Goal: Feedback & Contribution: Submit feedback/report problem

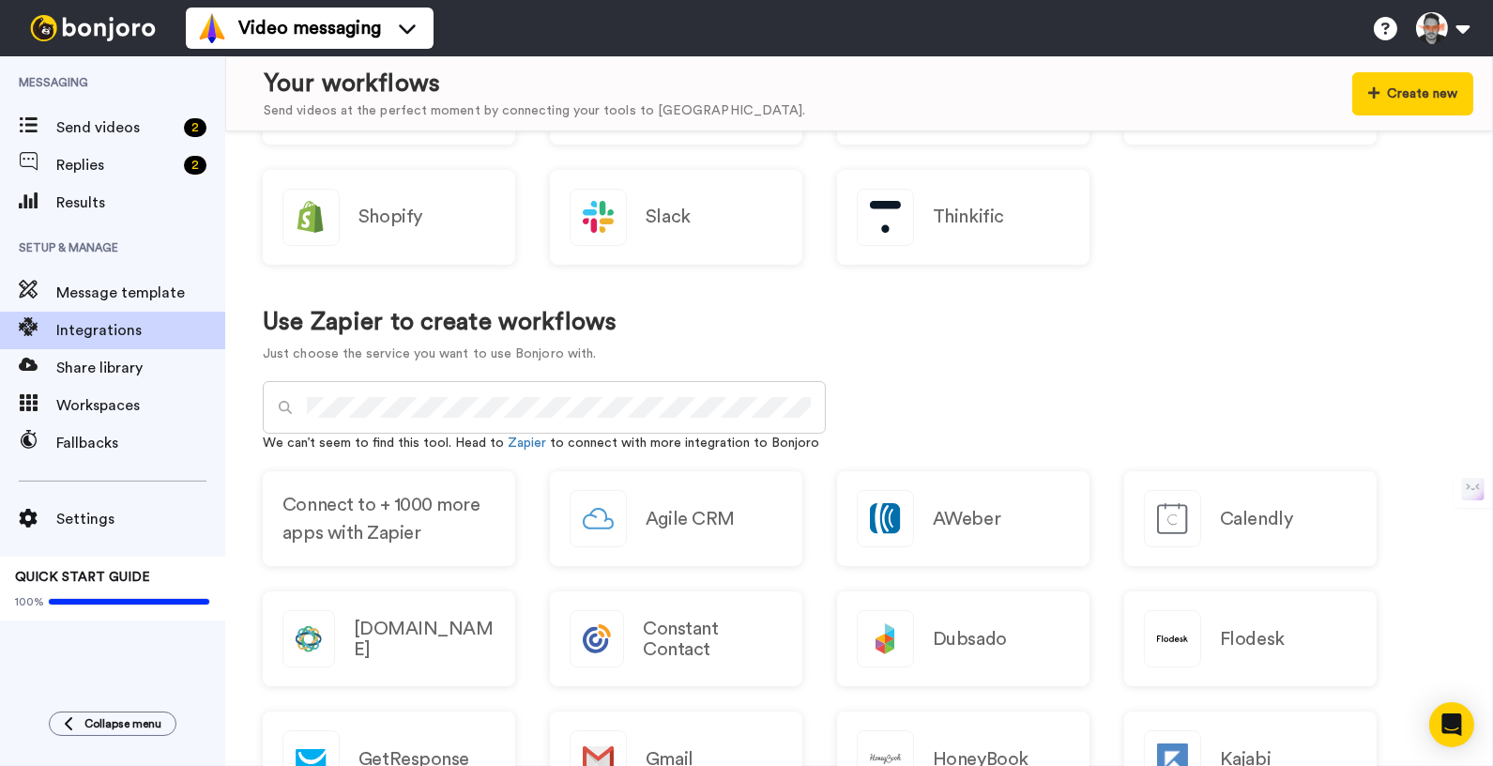
scroll to position [707, 0]
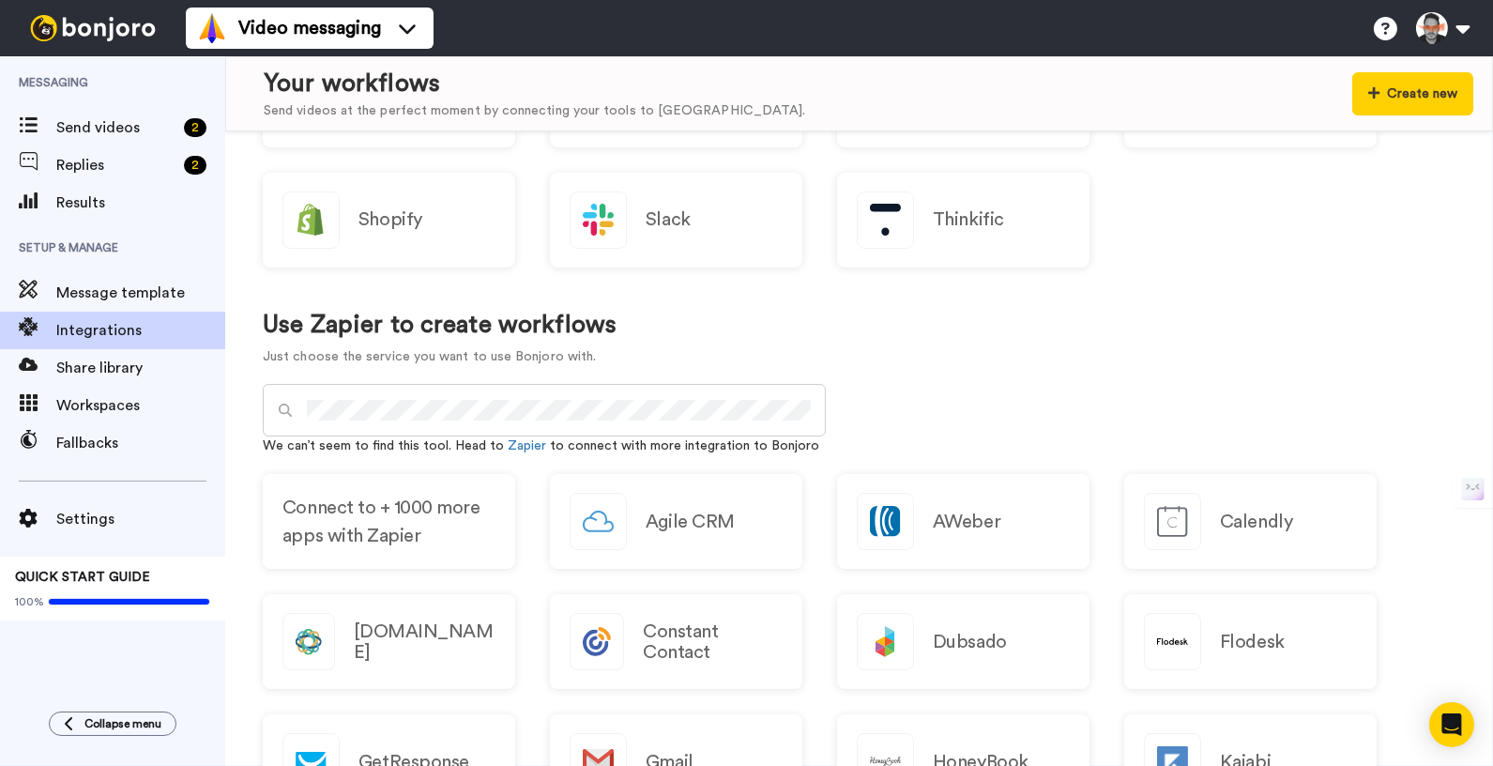
click at [593, 446] on div "We can’t seem to find this tool. Head to Zapier to connect with more integratio…" at bounding box center [544, 445] width 563 height 19
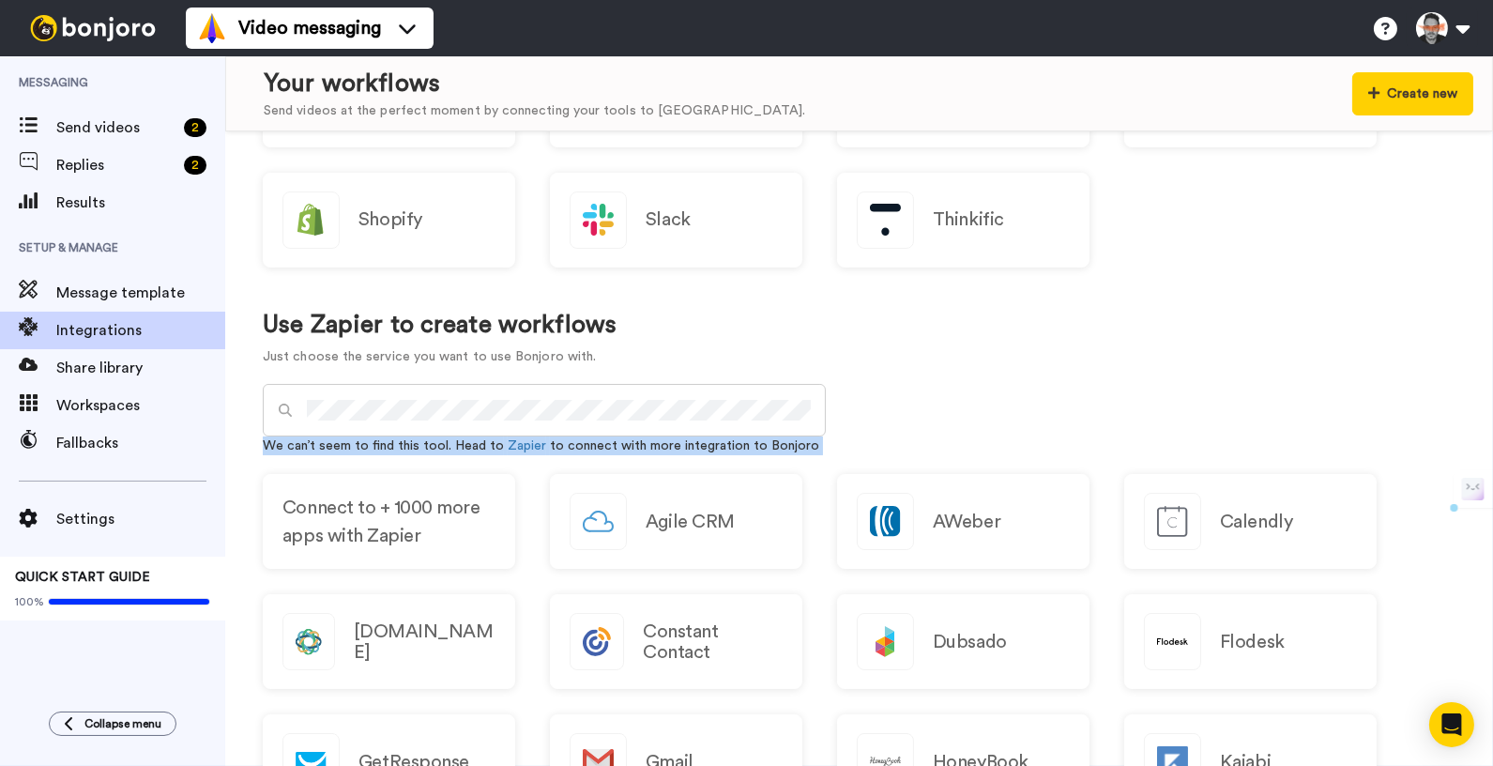
click at [593, 446] on div "We can’t seem to find this tool. Head to Zapier to connect with more integratio…" at bounding box center [544, 445] width 563 height 19
copy div "We can’t seem to find this tool. Head to Zapier to connect with more integratio…"
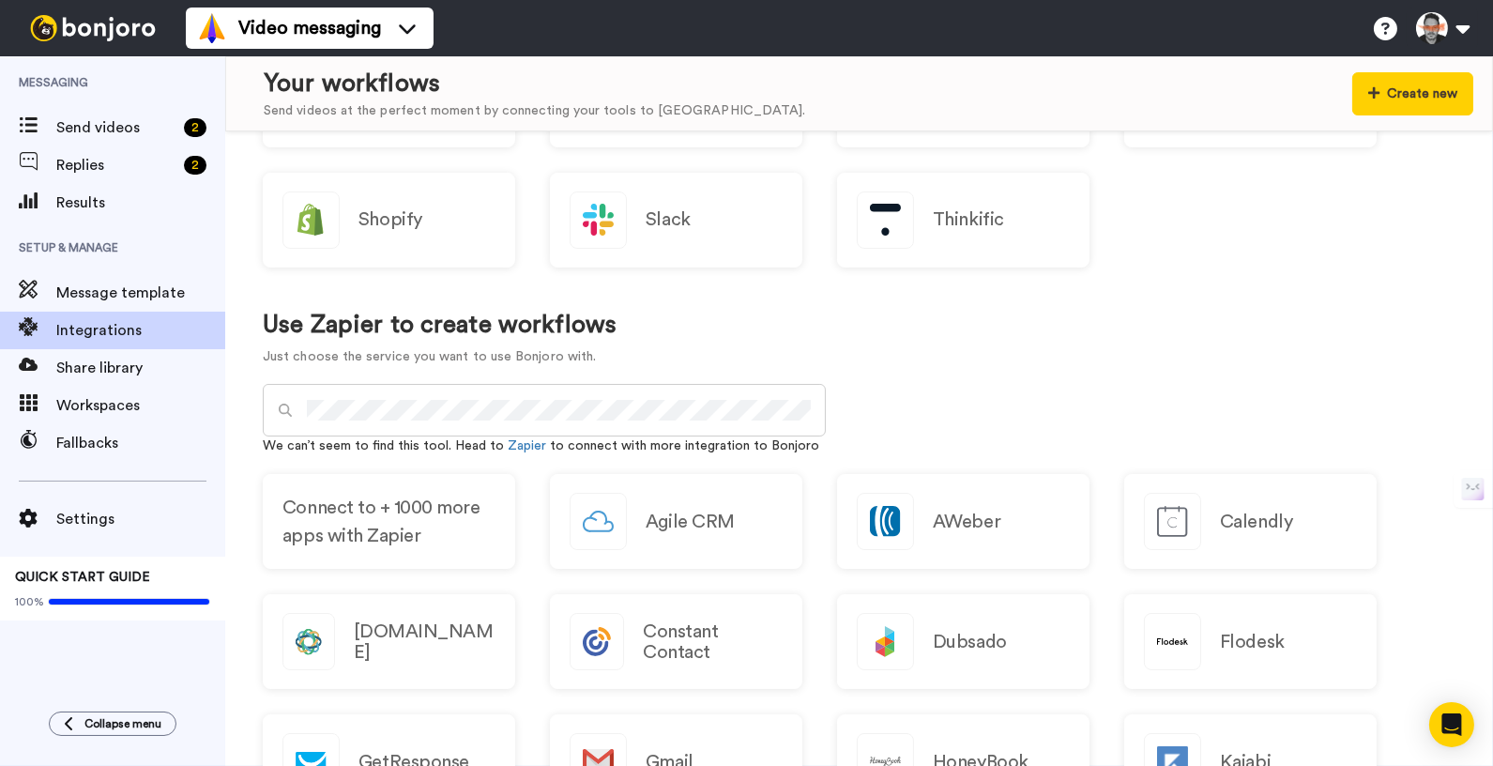
click at [820, 351] on div "Use Zapier to create workflows Just choose the service you want to use Bonjoro …" at bounding box center [859, 339] width 1193 height 92
click at [1437, 731] on div "Open Intercom Messenger" at bounding box center [1452, 725] width 50 height 50
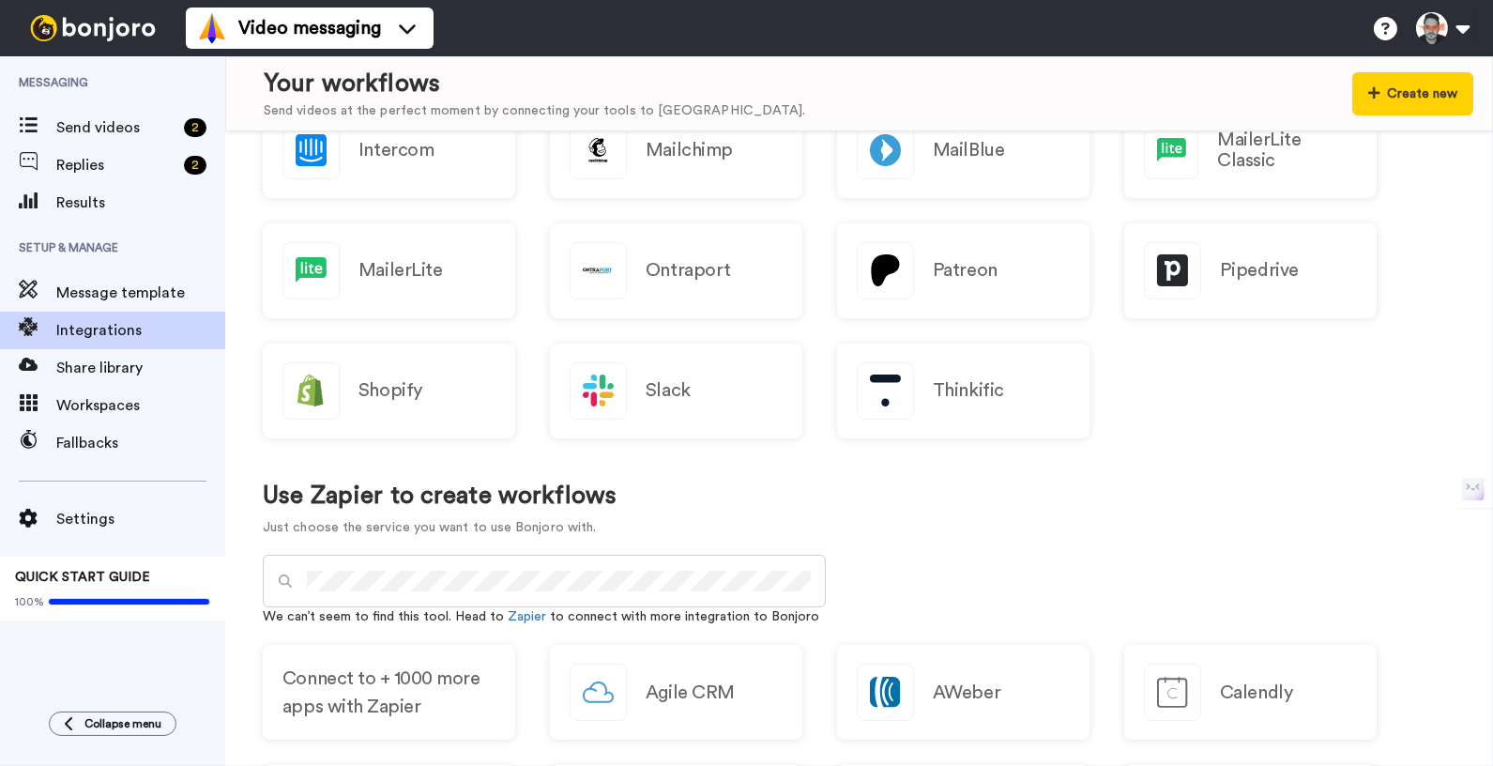
scroll to position [1292, 0]
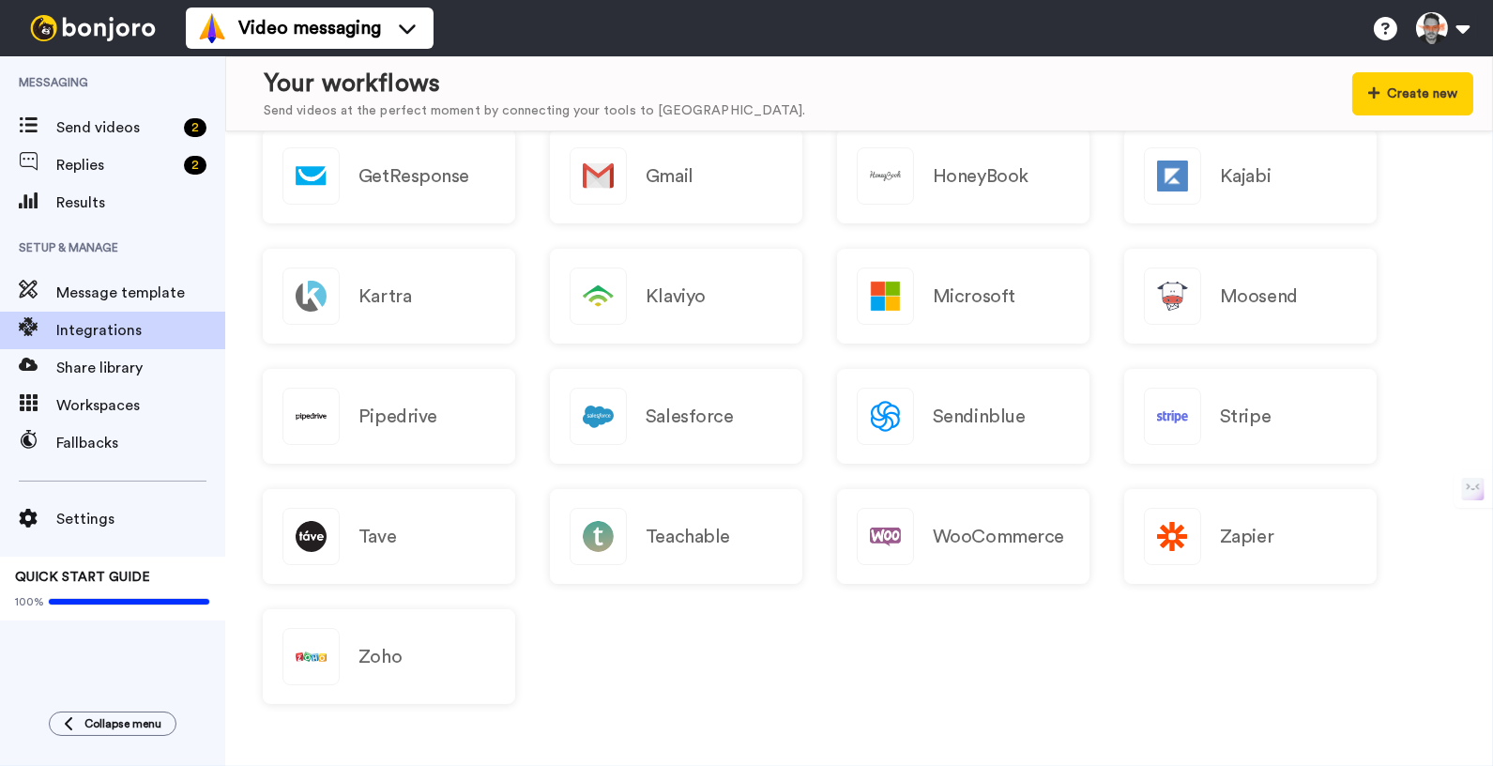
click at [1417, 730] on div "Create new Carlos- Kit Settings Enabled Jose - Mailerlite Settings Enabled Tere…" at bounding box center [859, 448] width 1268 height 635
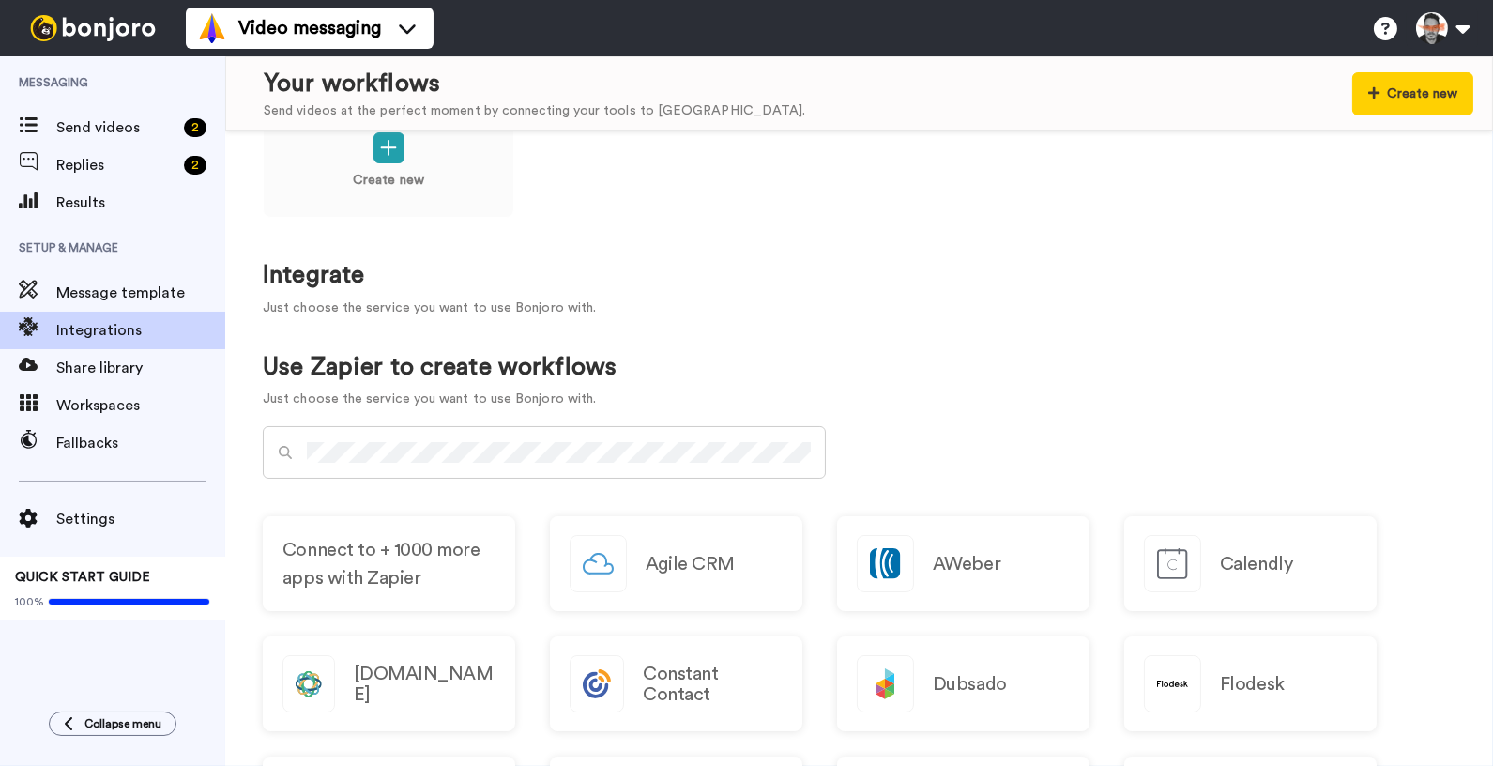
scroll to position [68, 0]
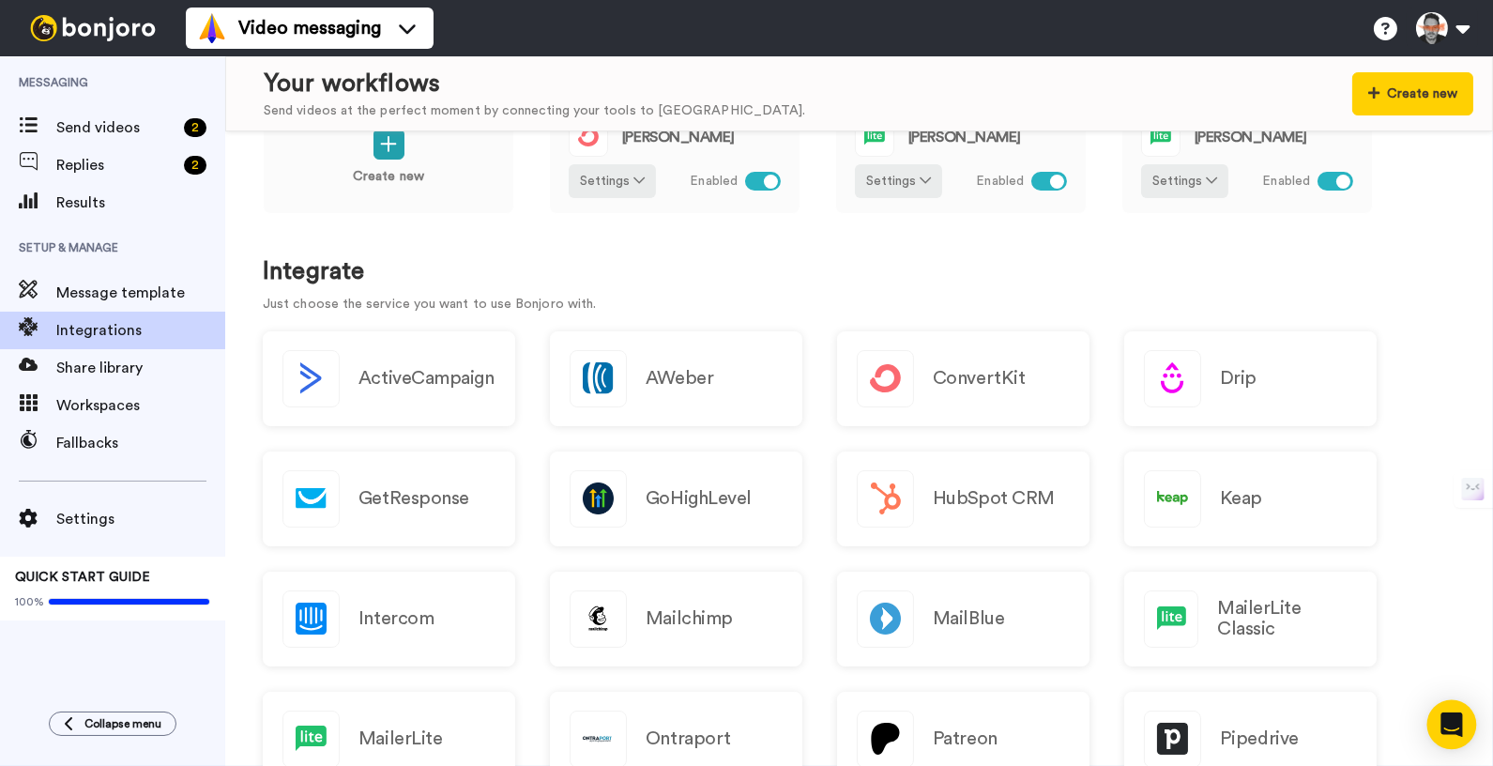
click at [1457, 727] on icon "Open Intercom Messenger" at bounding box center [1452, 724] width 24 height 24
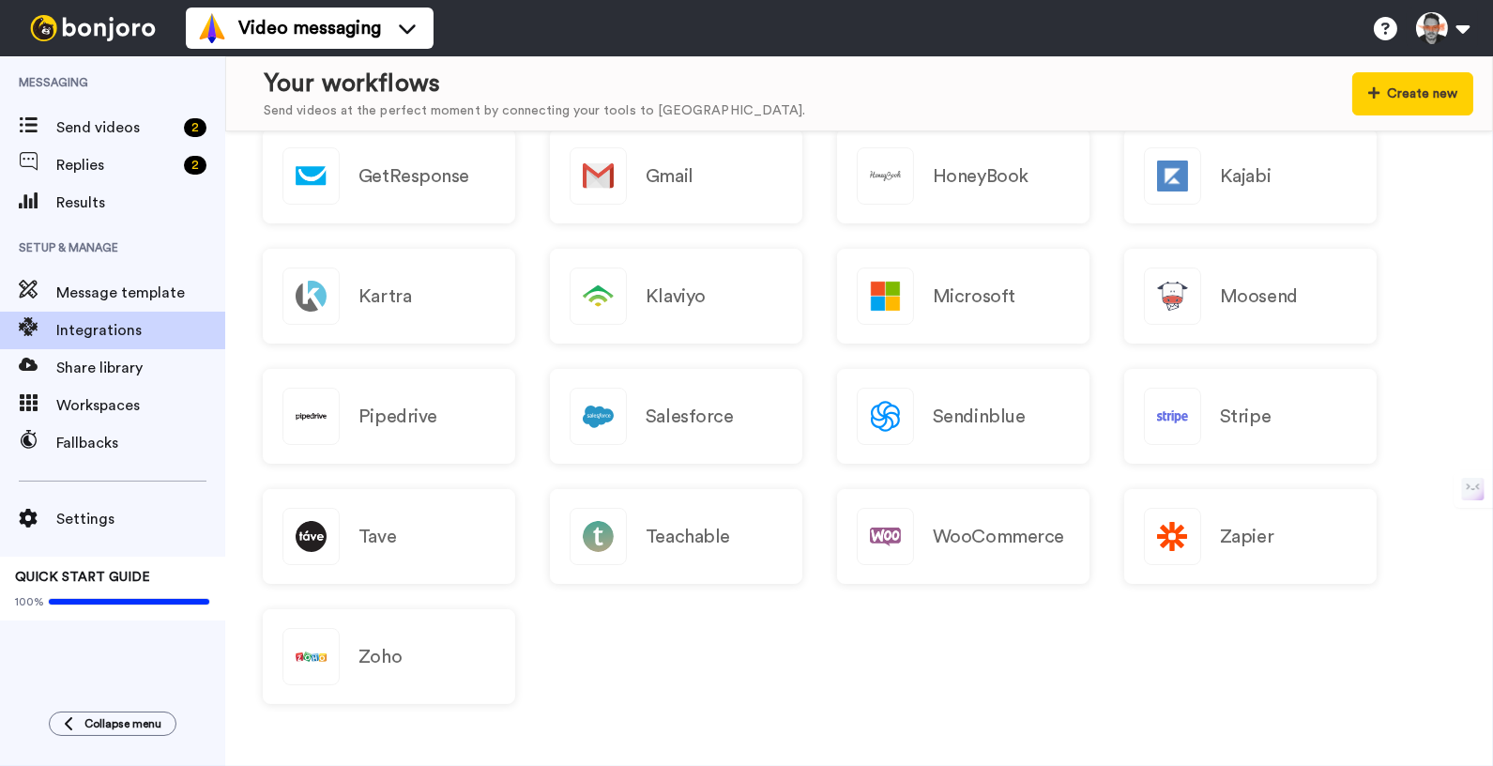
scroll to position [0, 0]
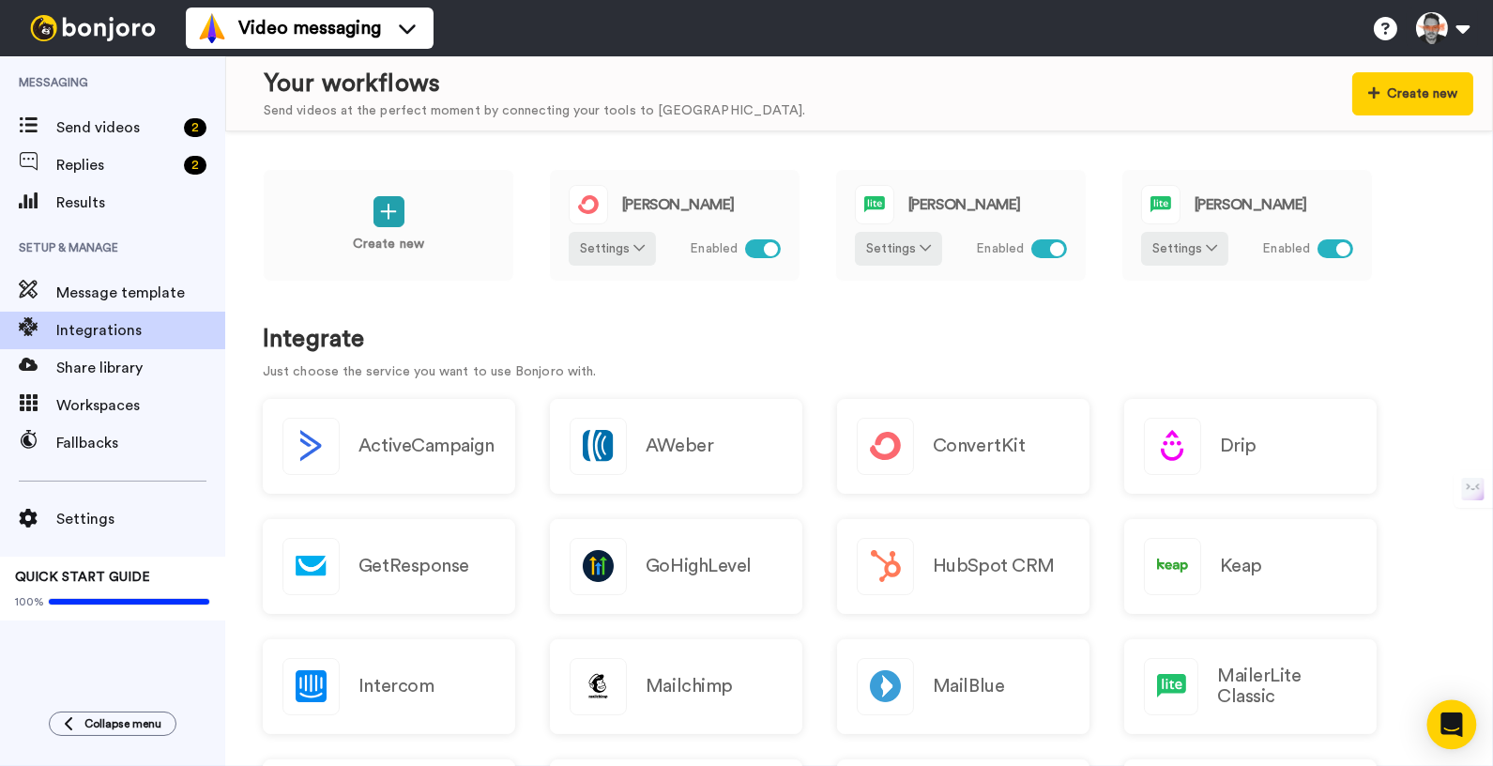
click at [1457, 725] on icon "Open Intercom Messenger" at bounding box center [1452, 724] width 22 height 24
click at [1444, 714] on div "Create new Carlos- Kit Settings Enabled Jose - Mailerlite Settings Enabled Tere…" at bounding box center [859, 448] width 1268 height 635
click at [1462, 23] on button at bounding box center [1442, 28] width 71 height 41
click at [1180, 334] on h1 "Integrate" at bounding box center [859, 339] width 1193 height 27
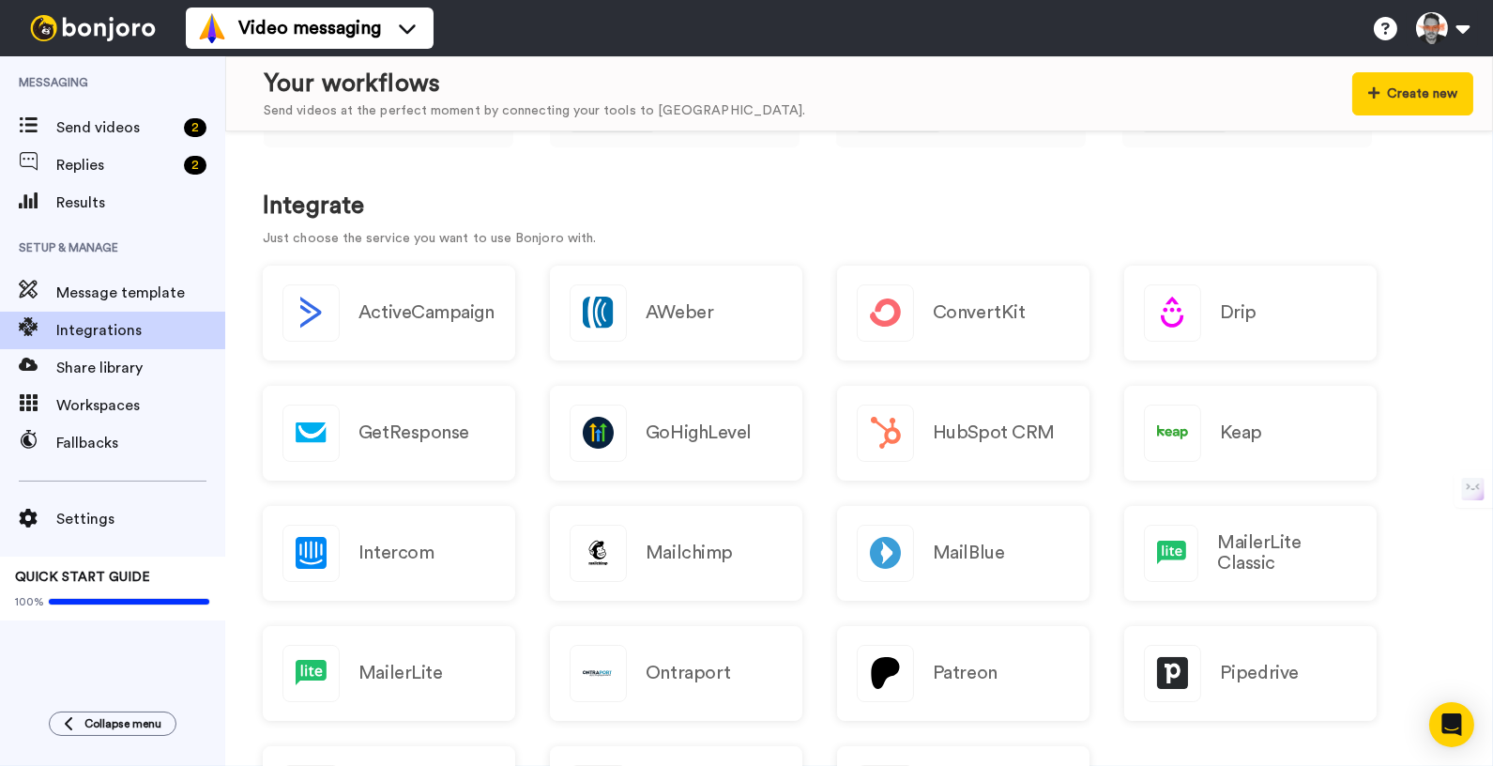
scroll to position [139, 0]
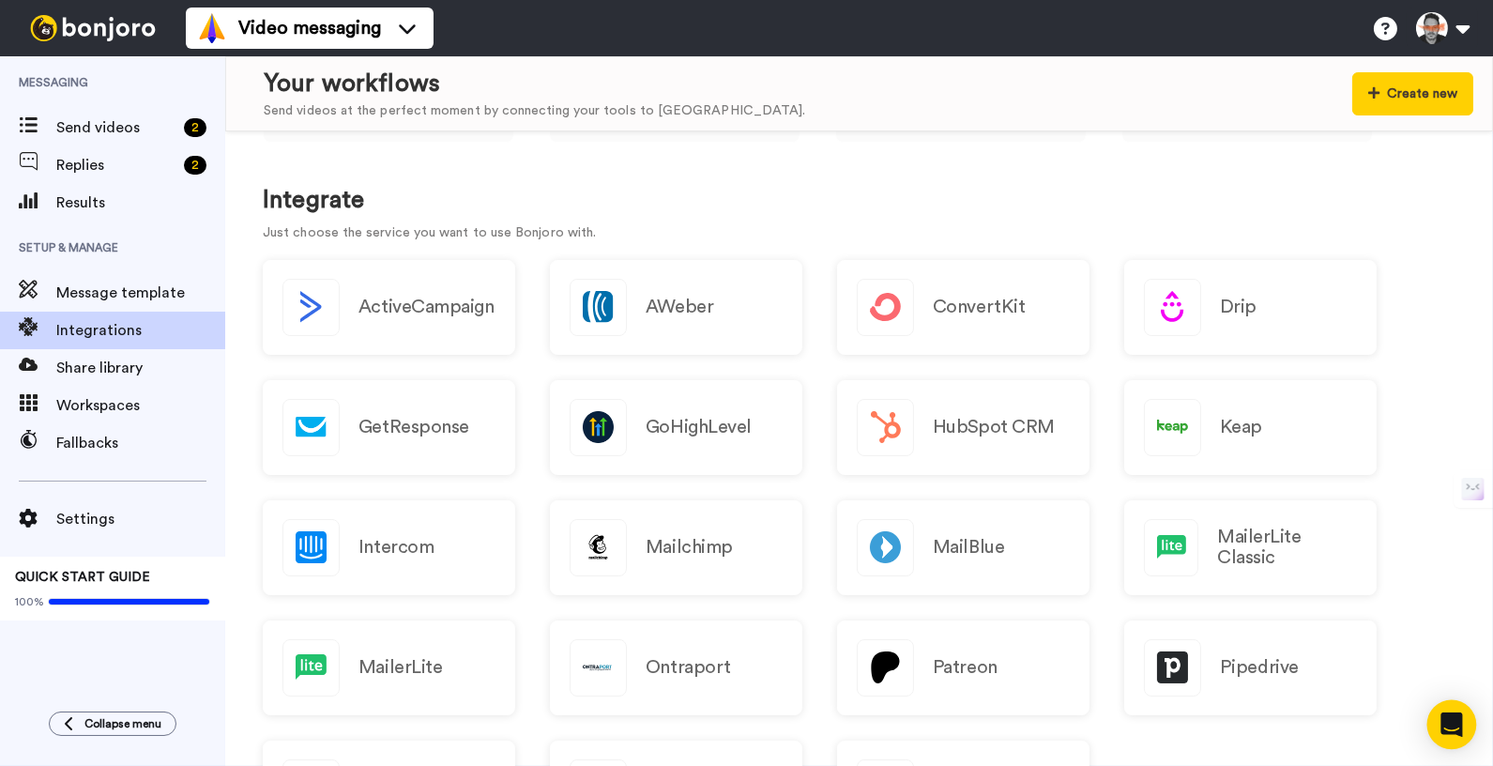
click at [1448, 726] on icon "Open Intercom Messenger" at bounding box center [1452, 724] width 22 height 24
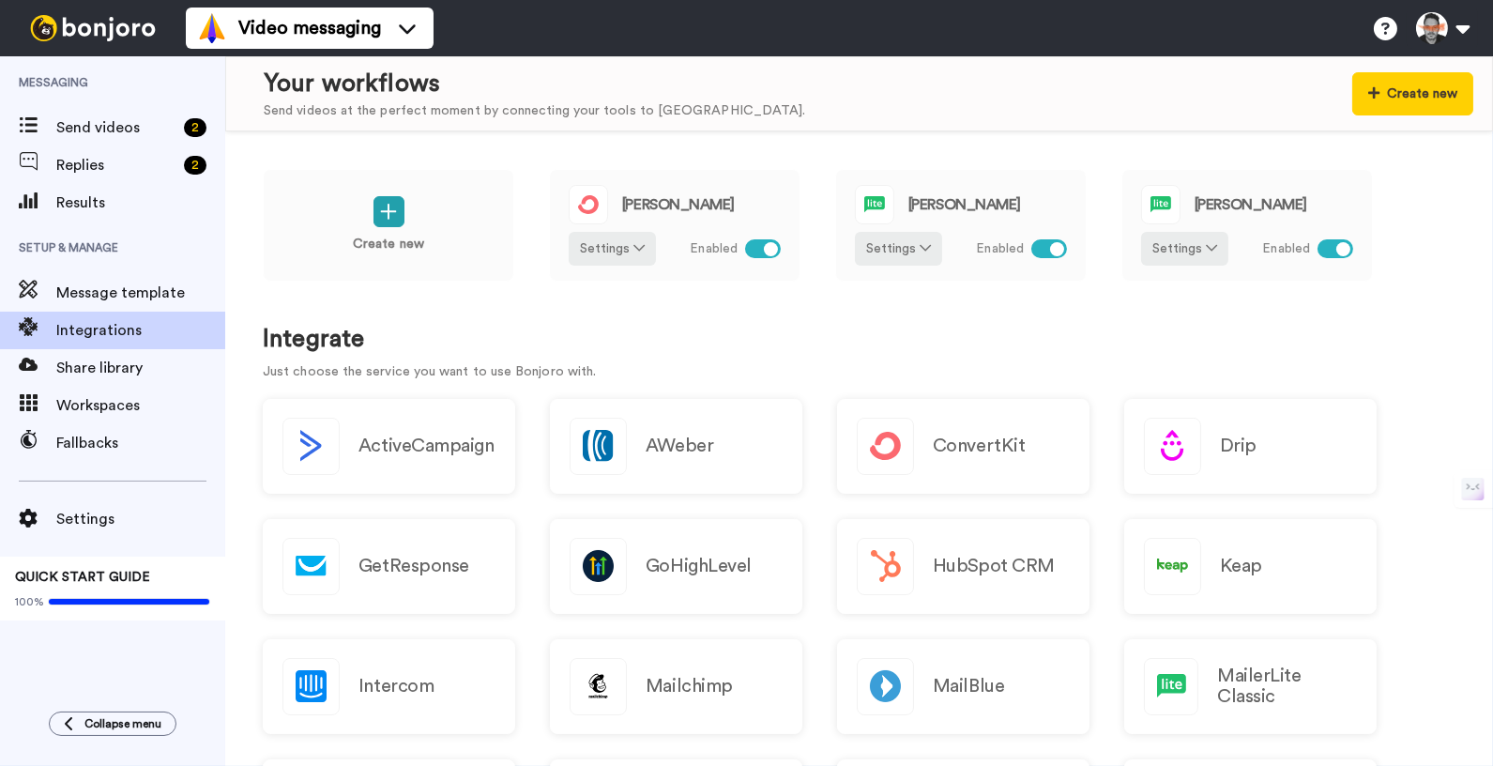
scroll to position [1292, 0]
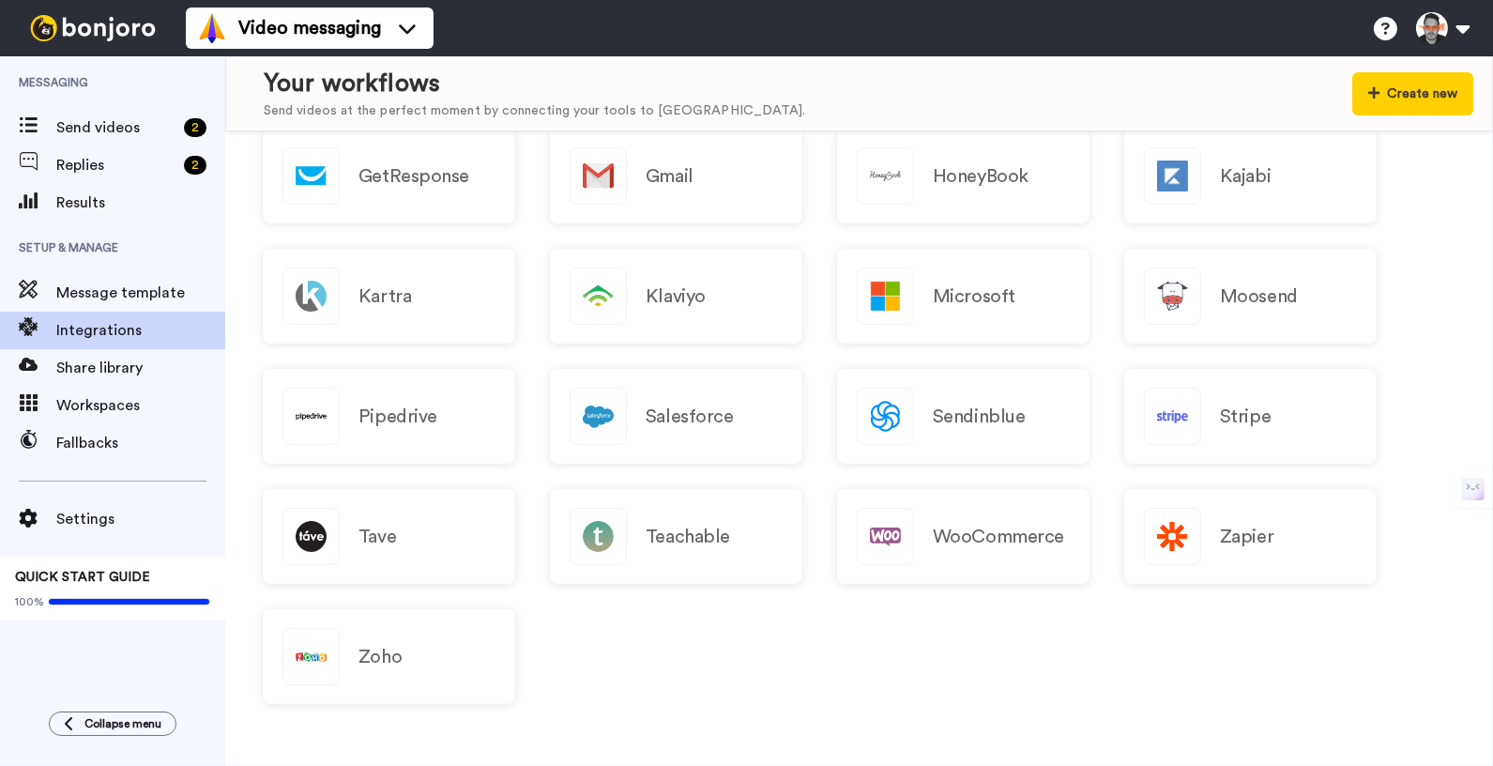
click at [1389, 692] on div "Connect to + 1000 more apps with Zapier Agile CRM AWeber Calendly Close.com Con…" at bounding box center [859, 308] width 1193 height 841
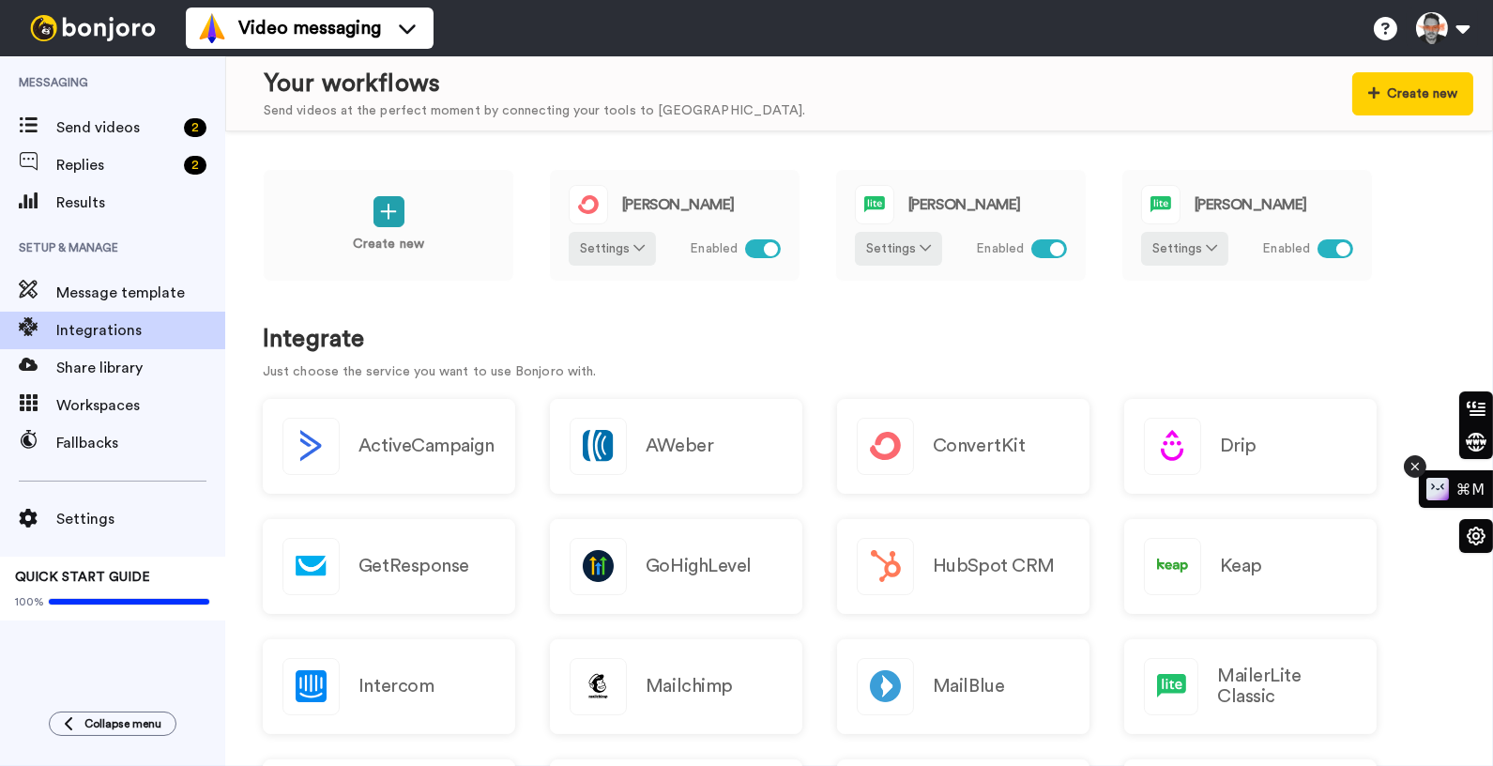
click at [1419, 465] on icon at bounding box center [1415, 466] width 13 height 23
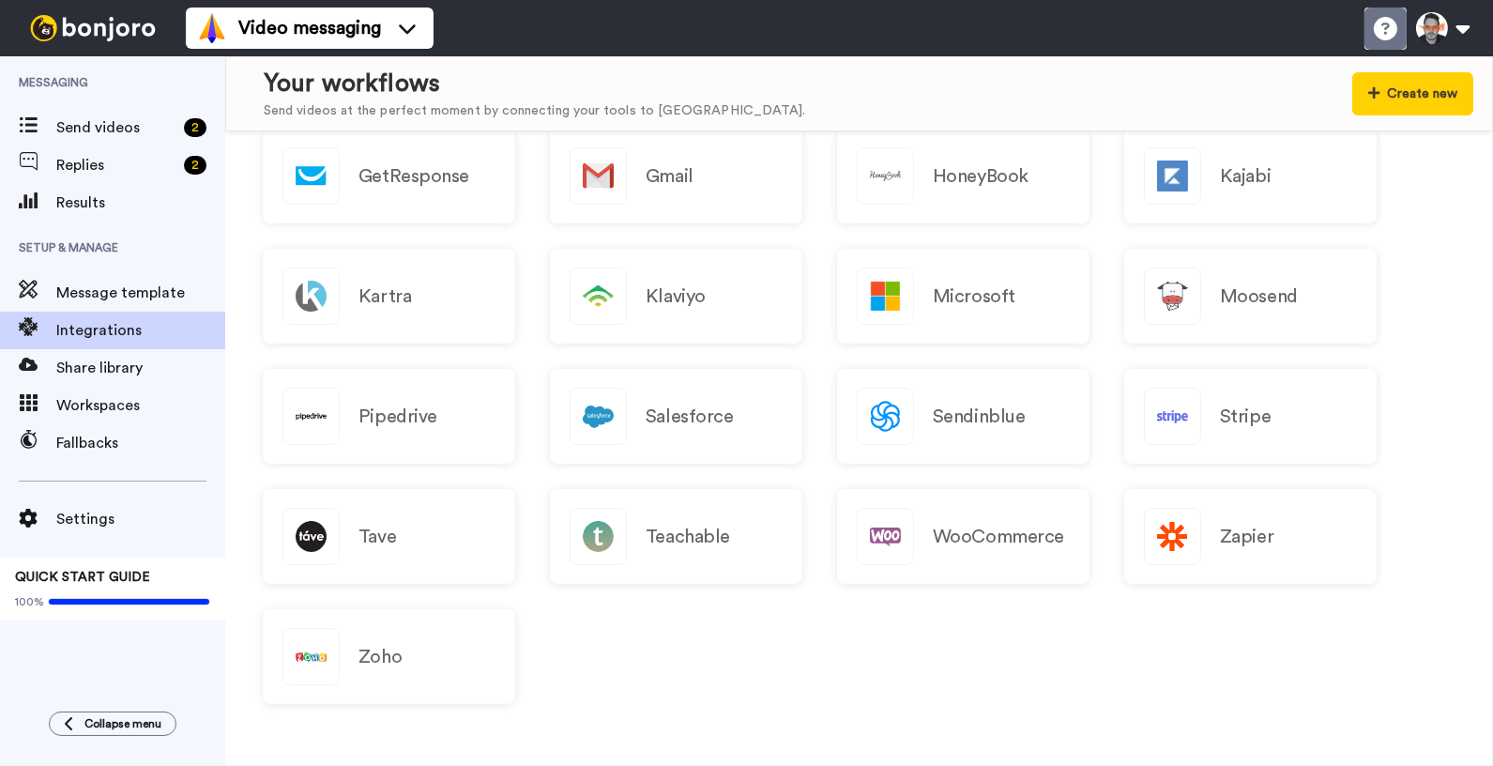
click at [1386, 27] on icon at bounding box center [1385, 28] width 23 height 23
click at [1452, 722] on icon "Open Intercom Messenger" at bounding box center [1452, 724] width 22 height 24
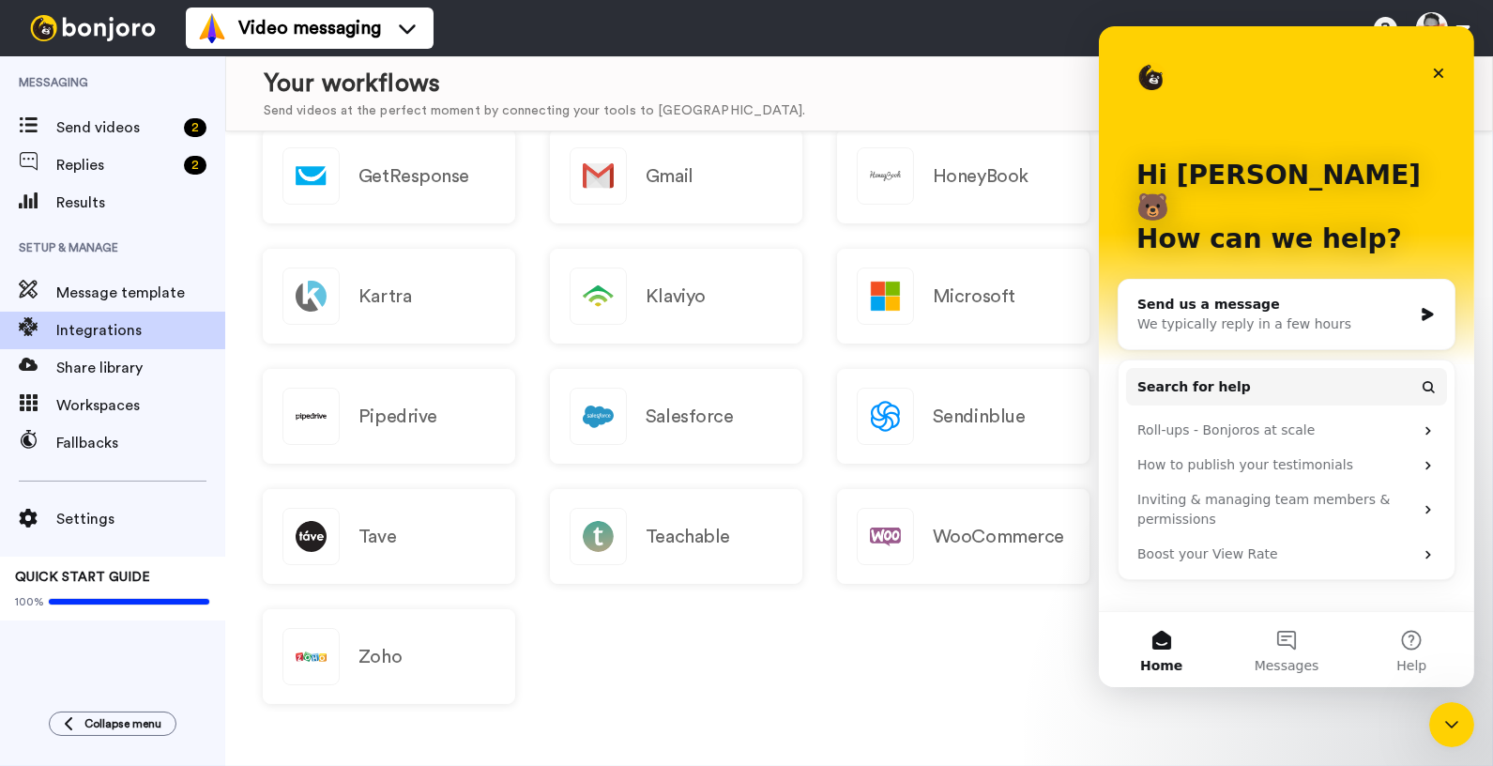
scroll to position [0, 0]
click at [1290, 639] on button "Messages" at bounding box center [1285, 649] width 125 height 75
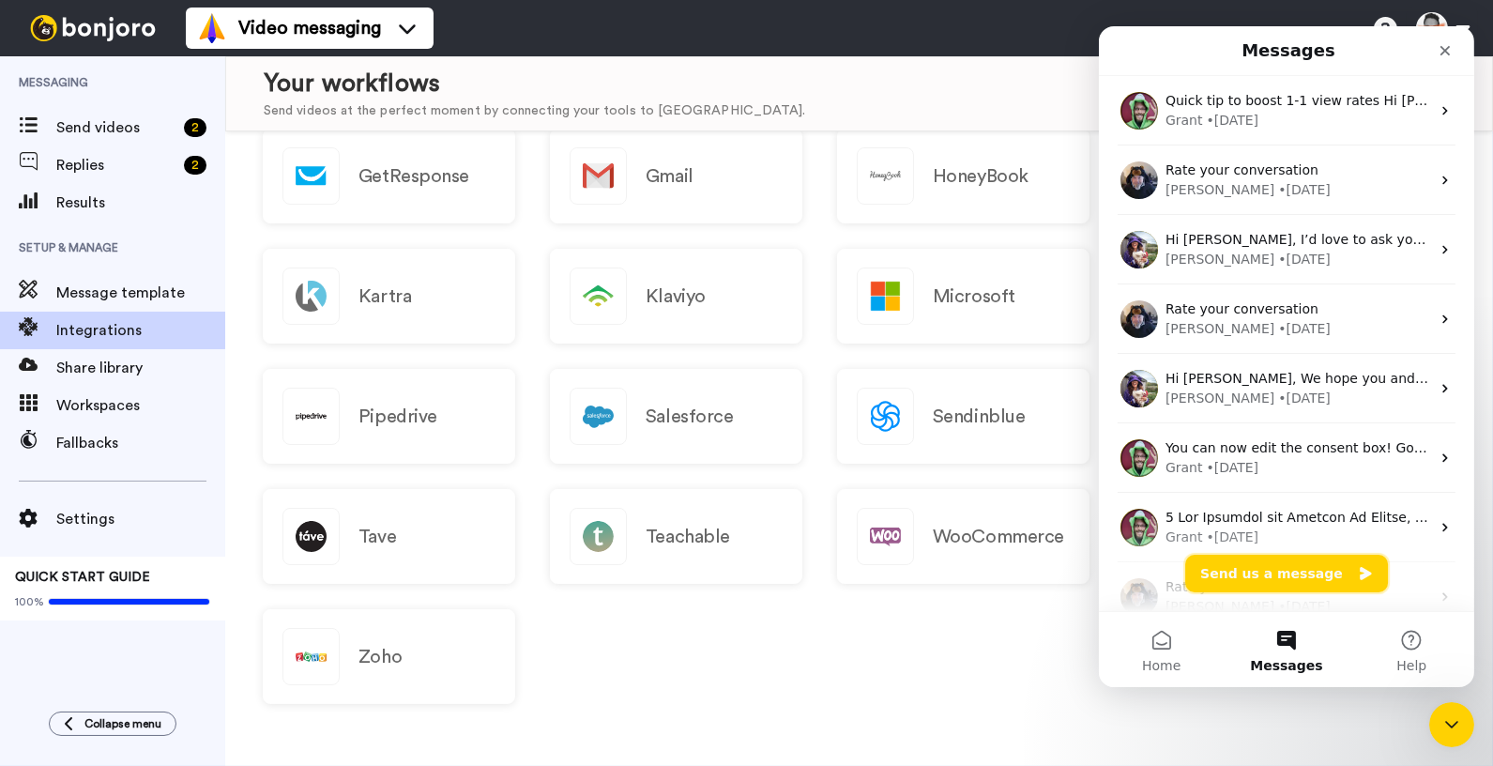
click at [1254, 574] on button "Send us a message" at bounding box center [1285, 574] width 203 height 38
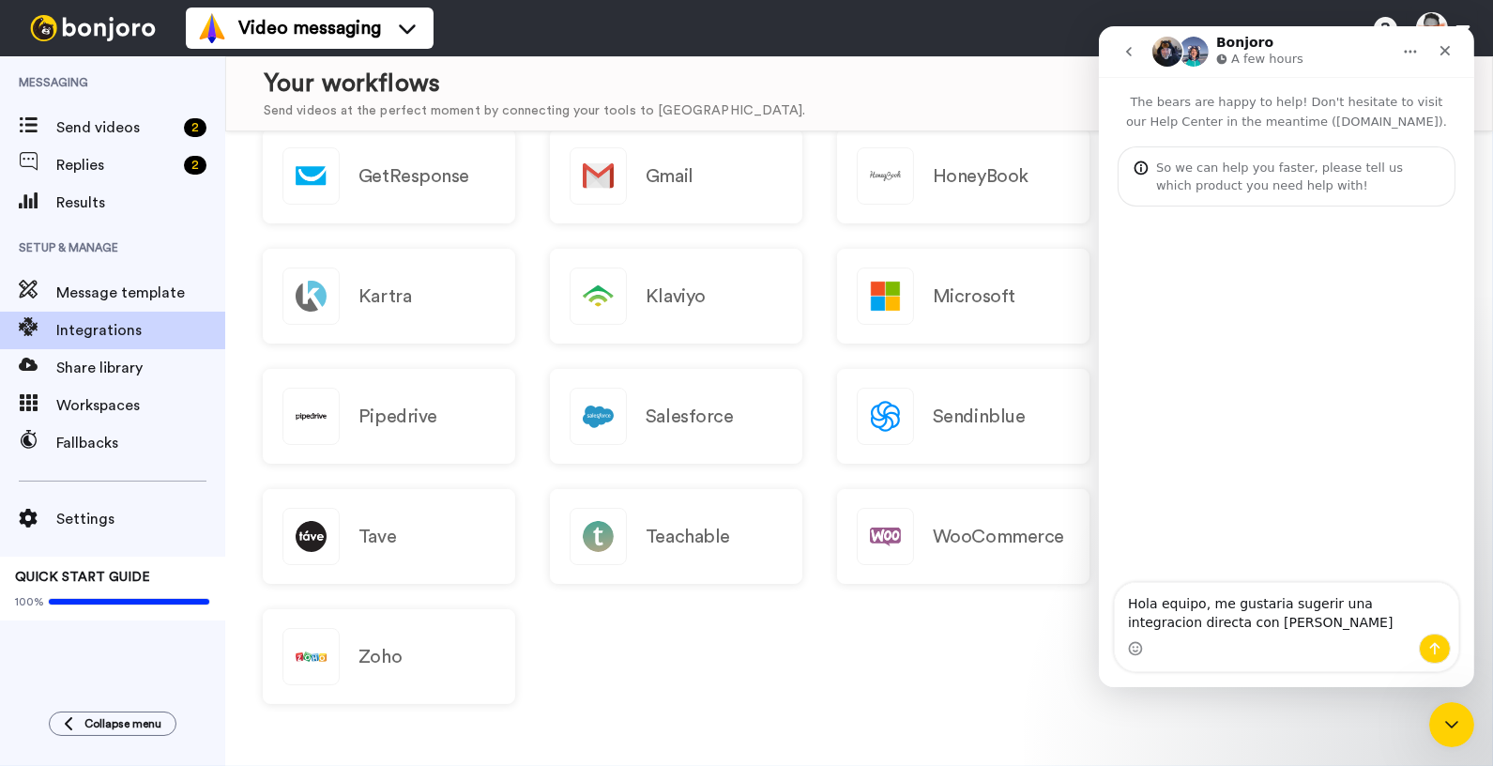
click at [1323, 634] on div "Intercom messenger" at bounding box center [1285, 649] width 343 height 30
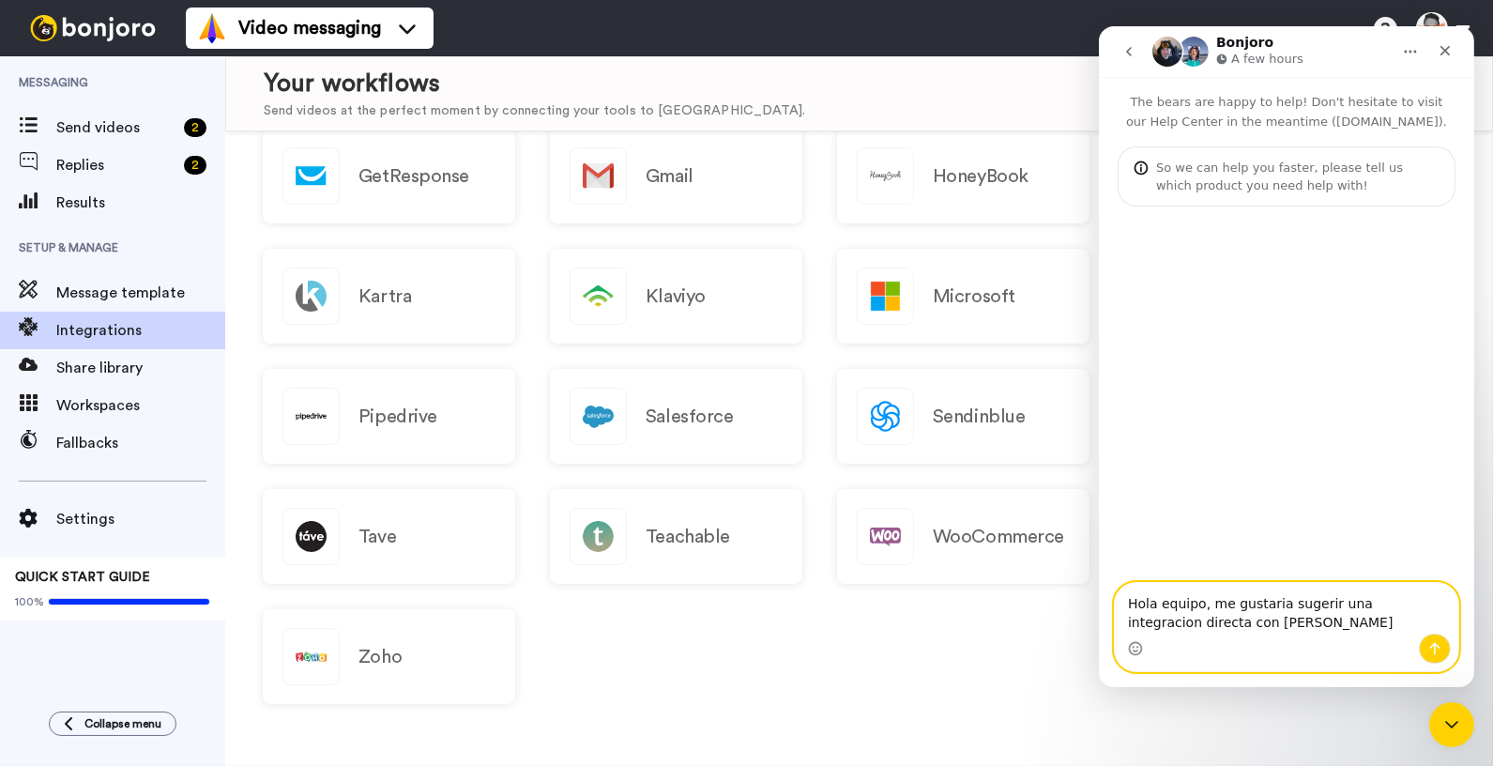
drag, startPoint x: 1230, startPoint y: 628, endPoint x: 1198, endPoint y: 628, distance: 31.9
click at [1198, 628] on textarea "Hola equipo, me gustaria sugerir una integracion directa con [PERSON_NAME]" at bounding box center [1285, 608] width 343 height 51
click at [1200, 628] on textarea "Hola equipo, me gustaria sugerir una integracion directa con [PERSON_NAME]" at bounding box center [1285, 608] width 343 height 51
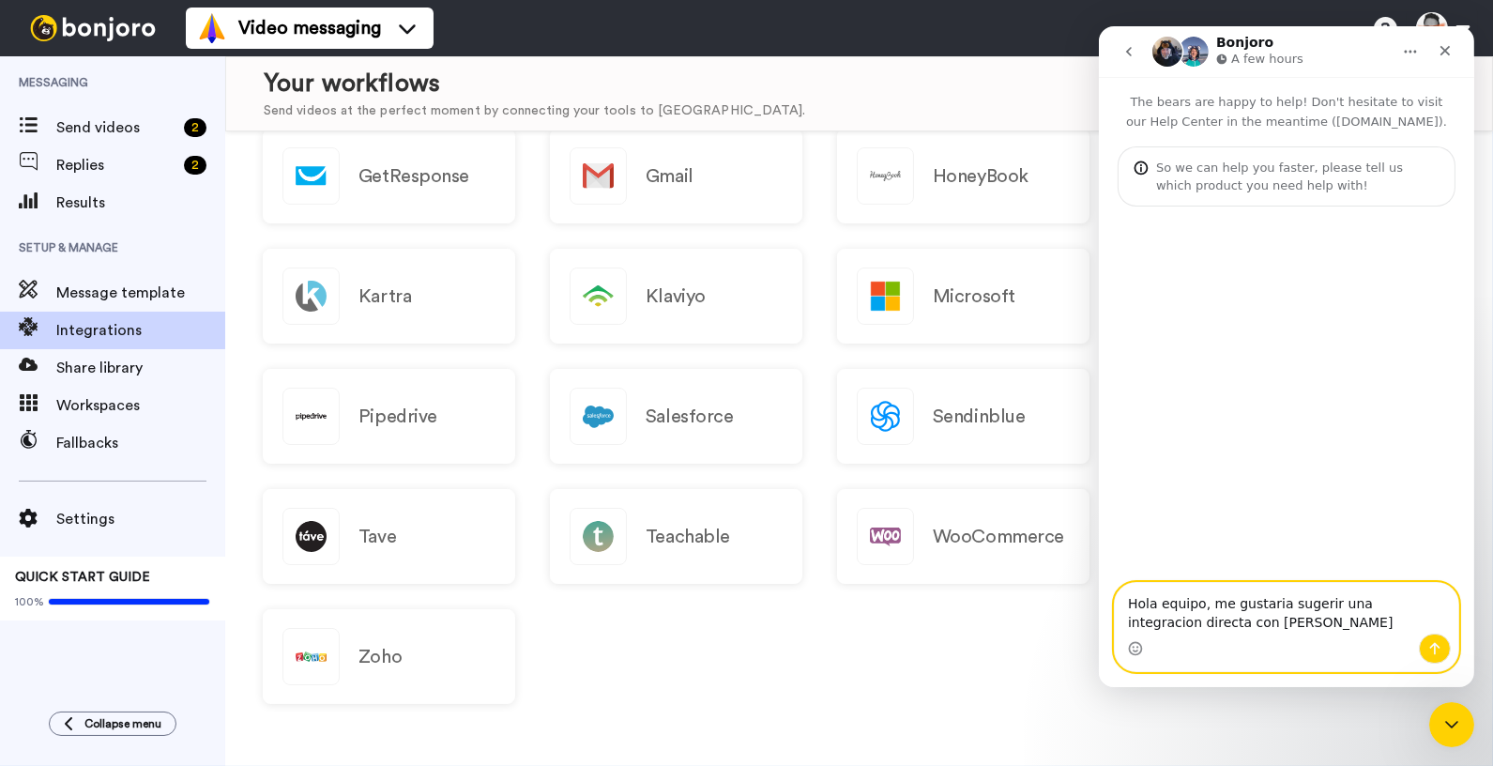
click at [1200, 628] on textarea "Hola equipo, me gustaria sugerir una integracion directa con [PERSON_NAME]" at bounding box center [1285, 608] width 343 height 51
drag, startPoint x: 1200, startPoint y: 628, endPoint x: 1273, endPoint y: 628, distance: 72.3
click at [1273, 628] on textarea "Hola equipo, me gustaria sugerir una integracion directa con [PERSON_NAME]" at bounding box center [1285, 608] width 343 height 51
paste textarea "[URL][DOMAIN_NAME]"
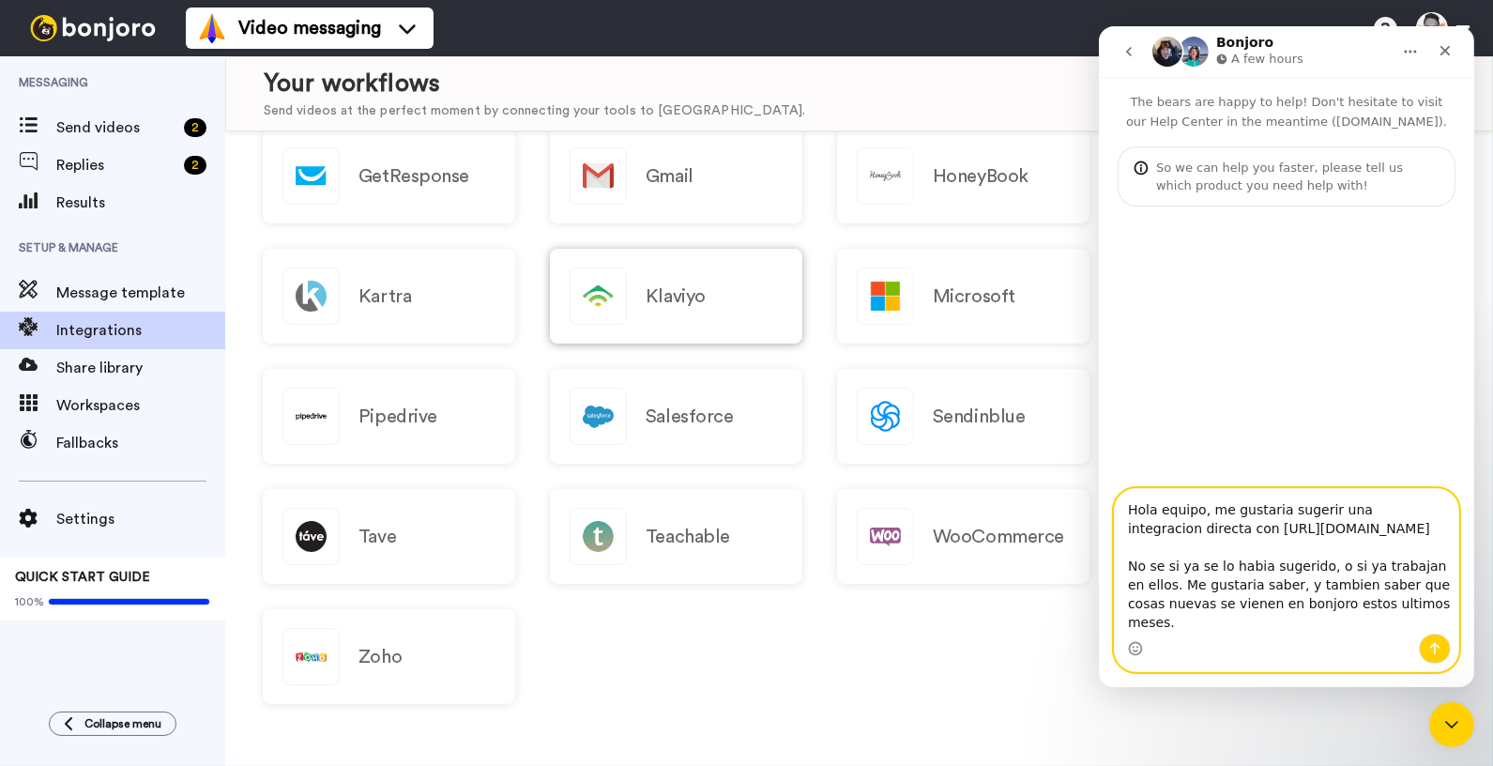
paste textarea "ello team, I would like to suggest a direct integration with [URL][DOMAIN_NAME]…"
type textarea "Hello team, I would like to suggest a direct integration with [URL][DOMAIN_NAME…"
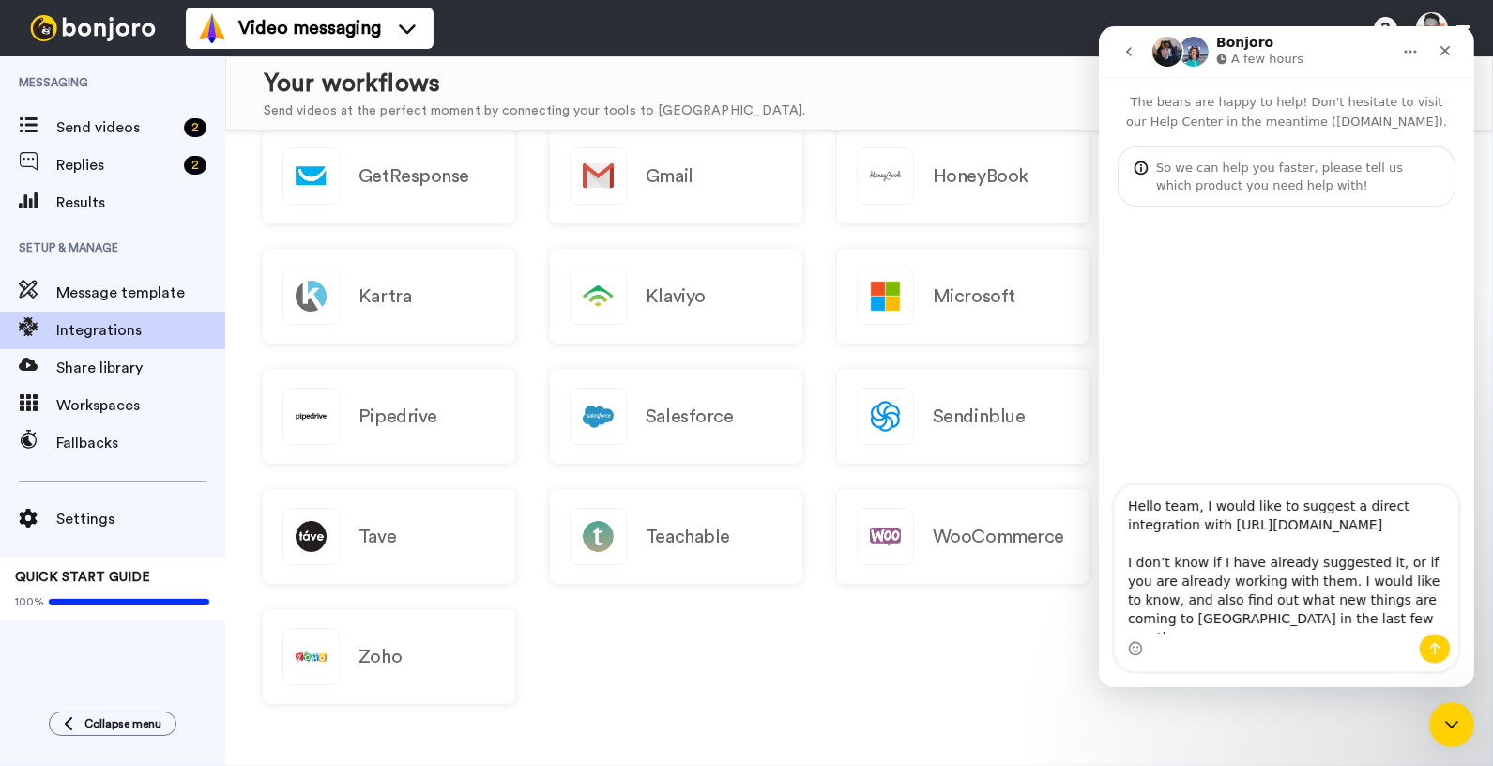
click at [1420, 639] on div "Intercom messenger" at bounding box center [1434, 649] width 32 height 30
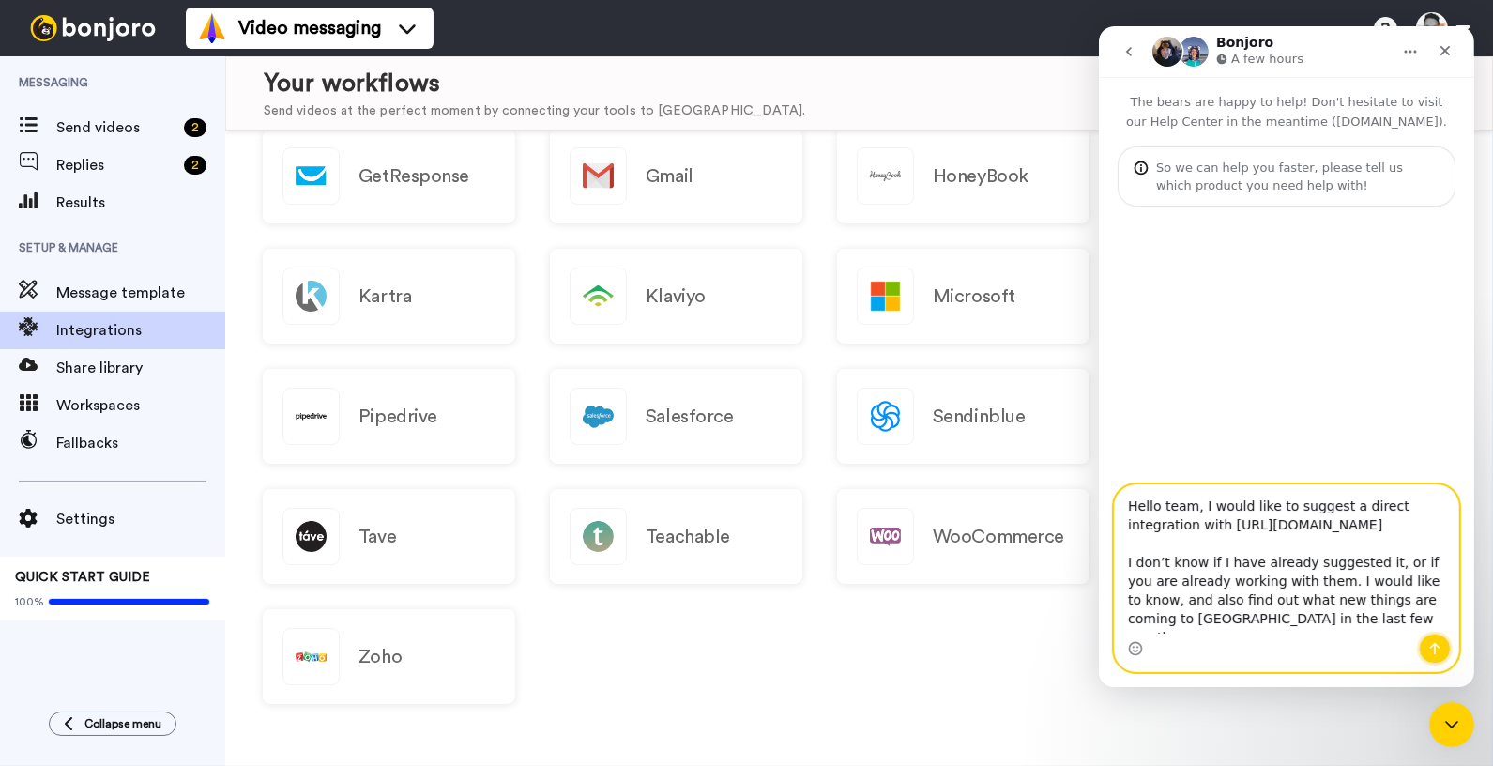
click at [1432, 645] on icon "Send a message…" at bounding box center [1434, 649] width 10 height 12
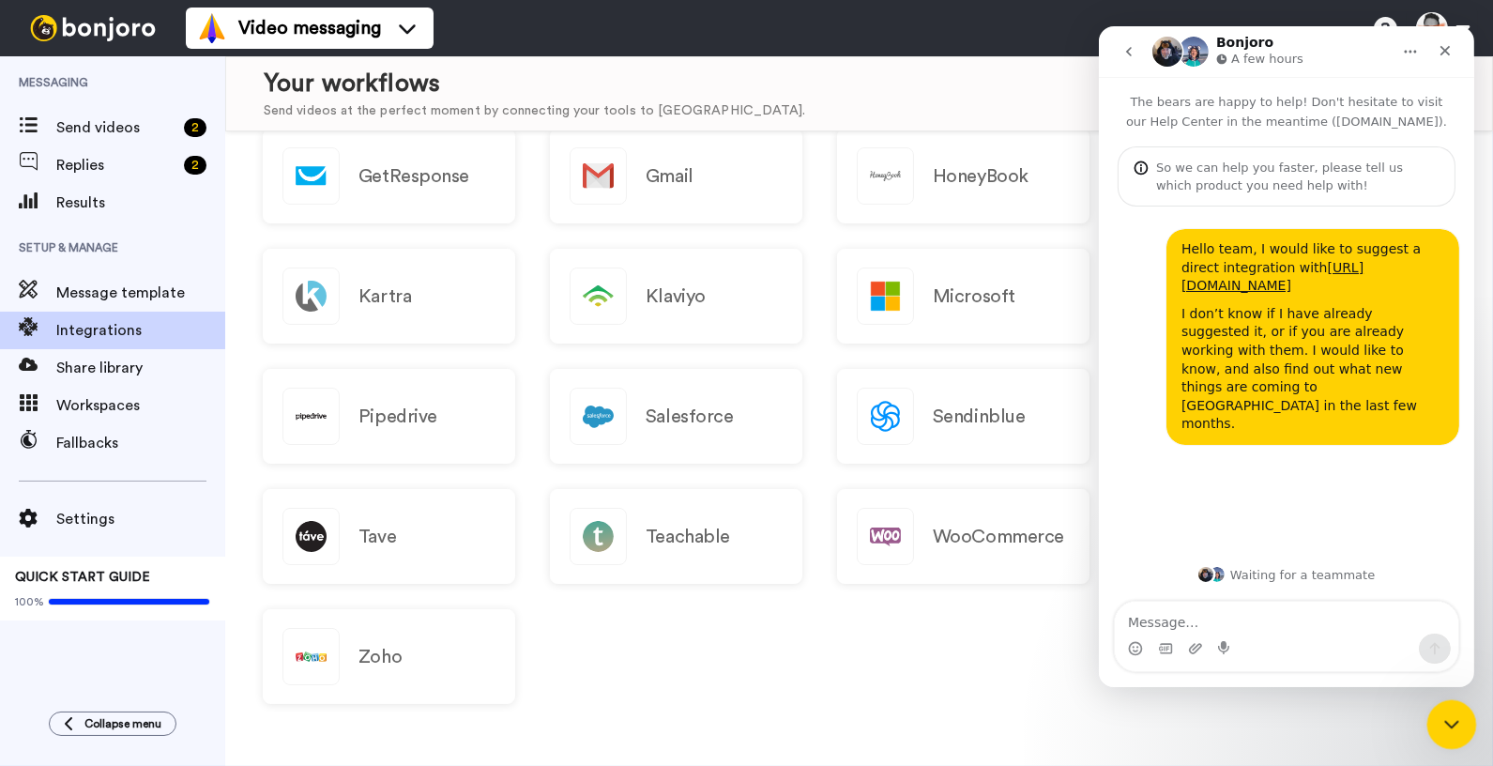
click at [1458, 730] on icon "Close Intercom Messenger" at bounding box center [1449, 721] width 23 height 23
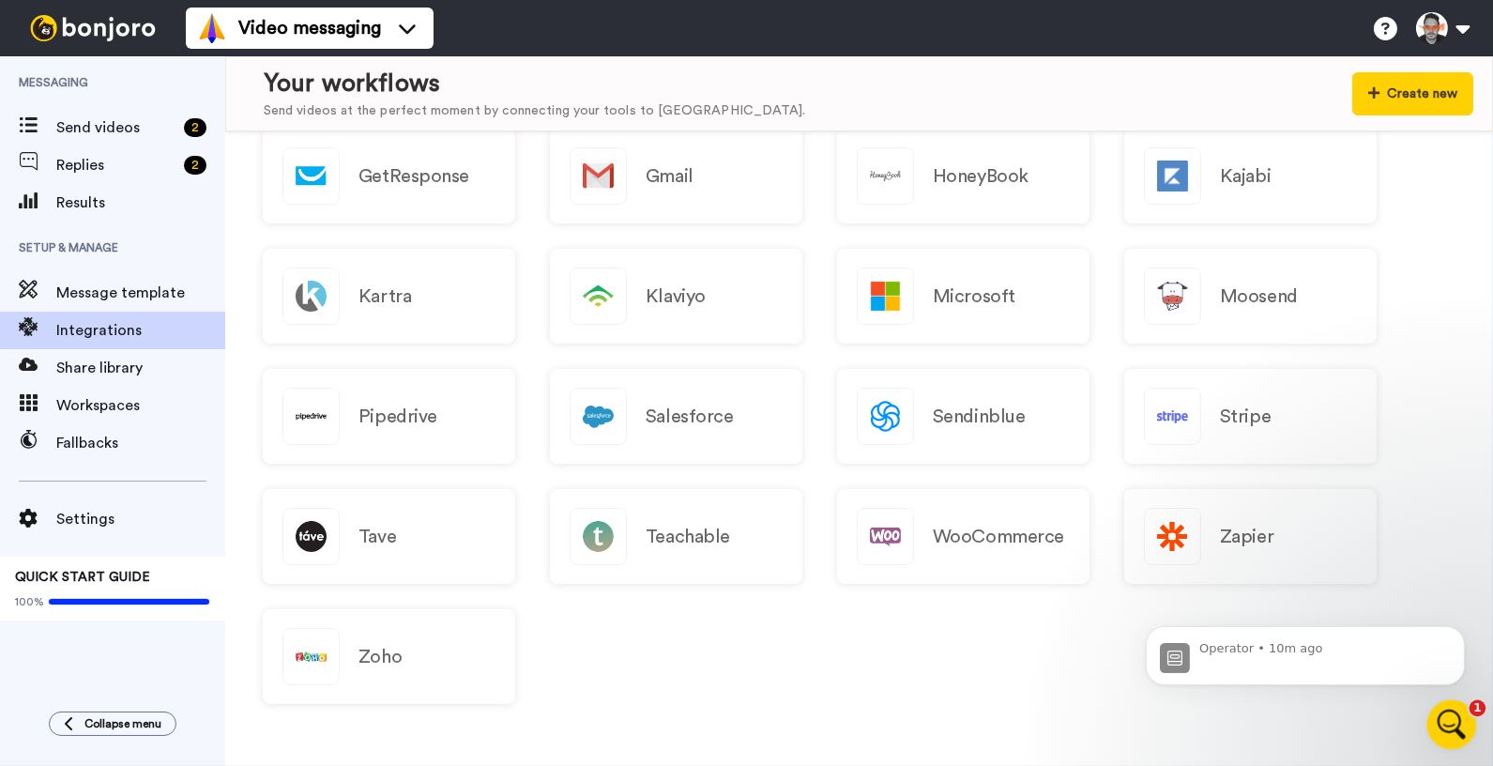
click at [1438, 725] on icon "Open Intercom Messenger" at bounding box center [1449, 722] width 31 height 31
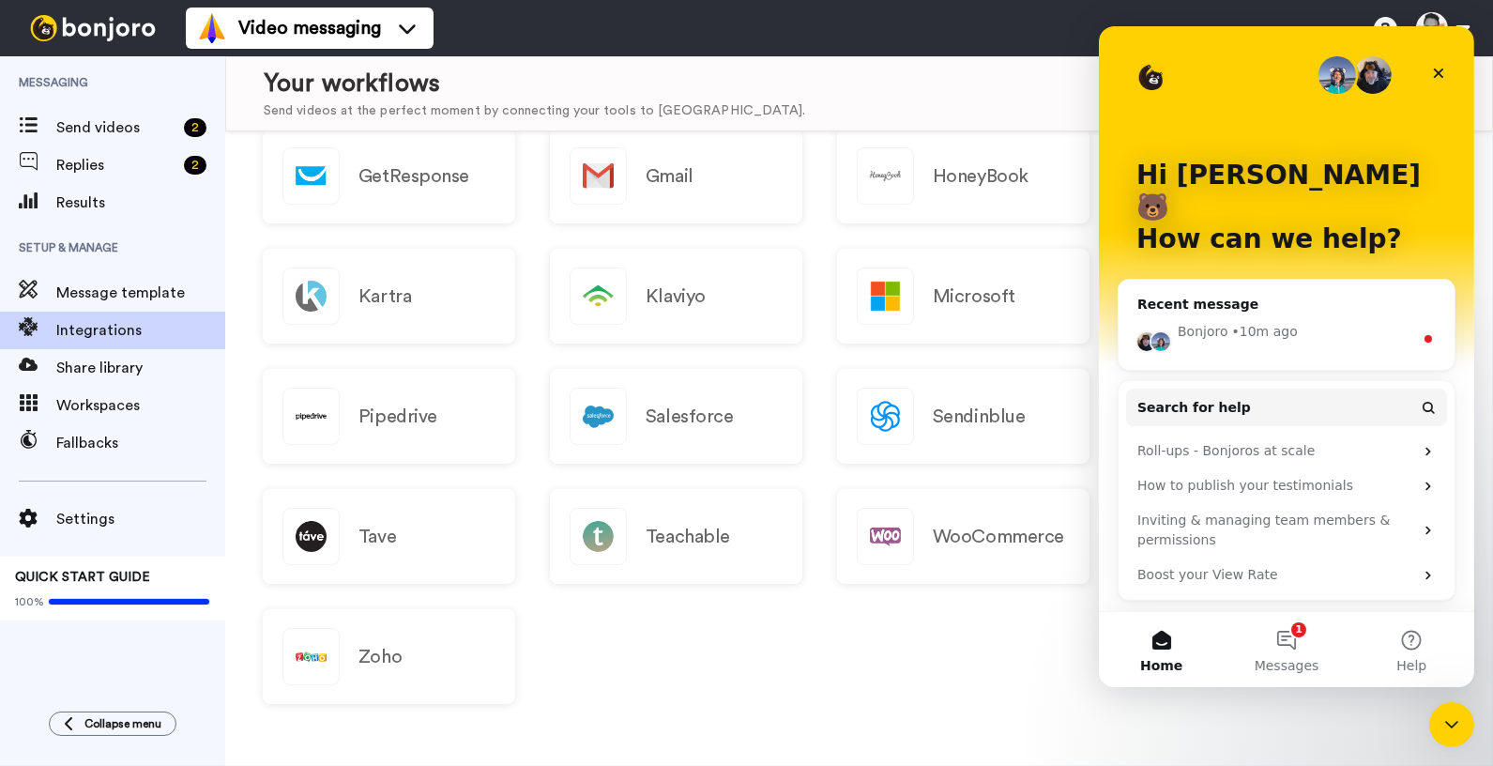
click at [1308, 320] on div "Bonjoro • 10m ago" at bounding box center [1286, 338] width 336 height 63
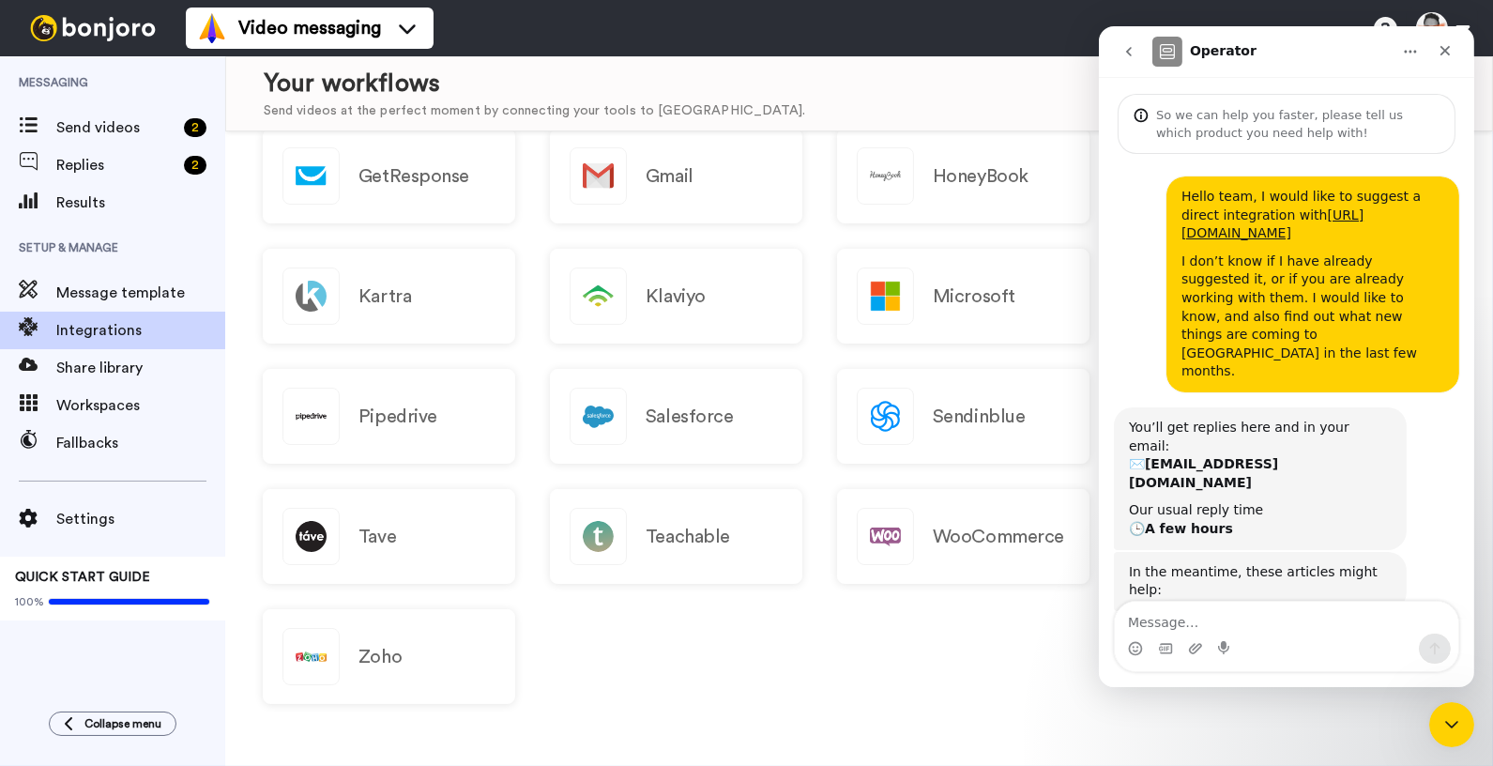
scroll to position [168, 0]
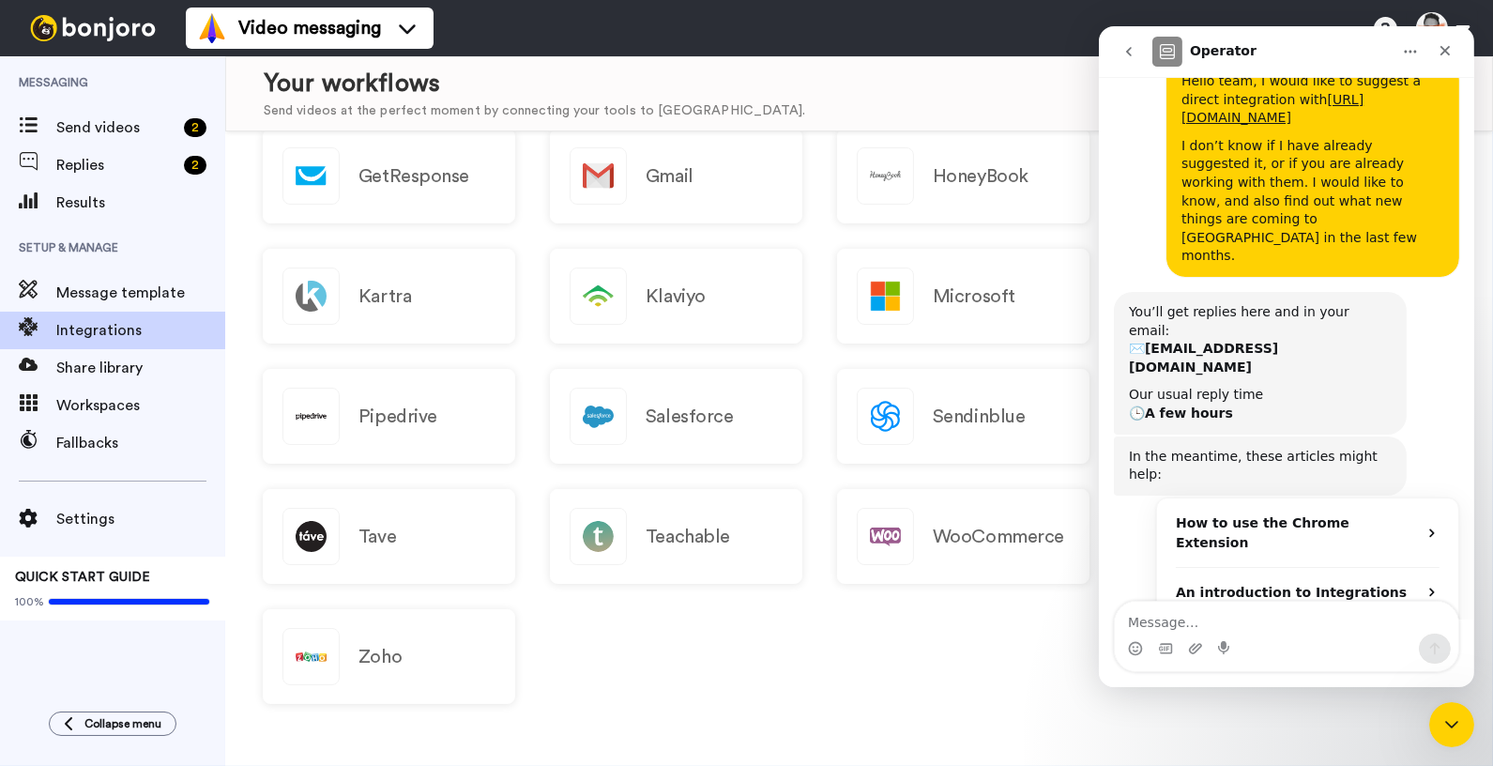
click at [1230, 448] on div "In the meantime, these articles might help:" at bounding box center [1259, 466] width 263 height 37
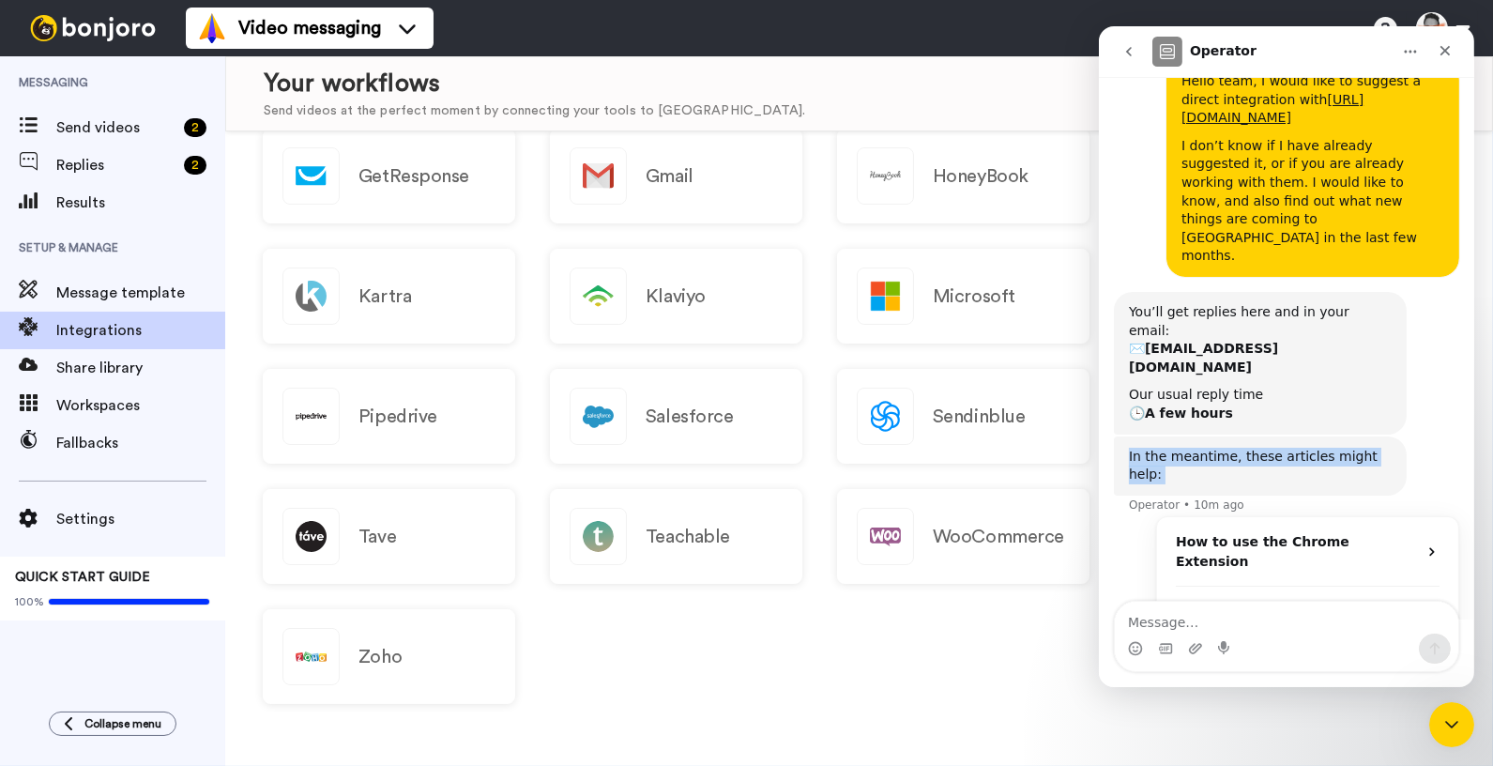
scroll to position [187, 0]
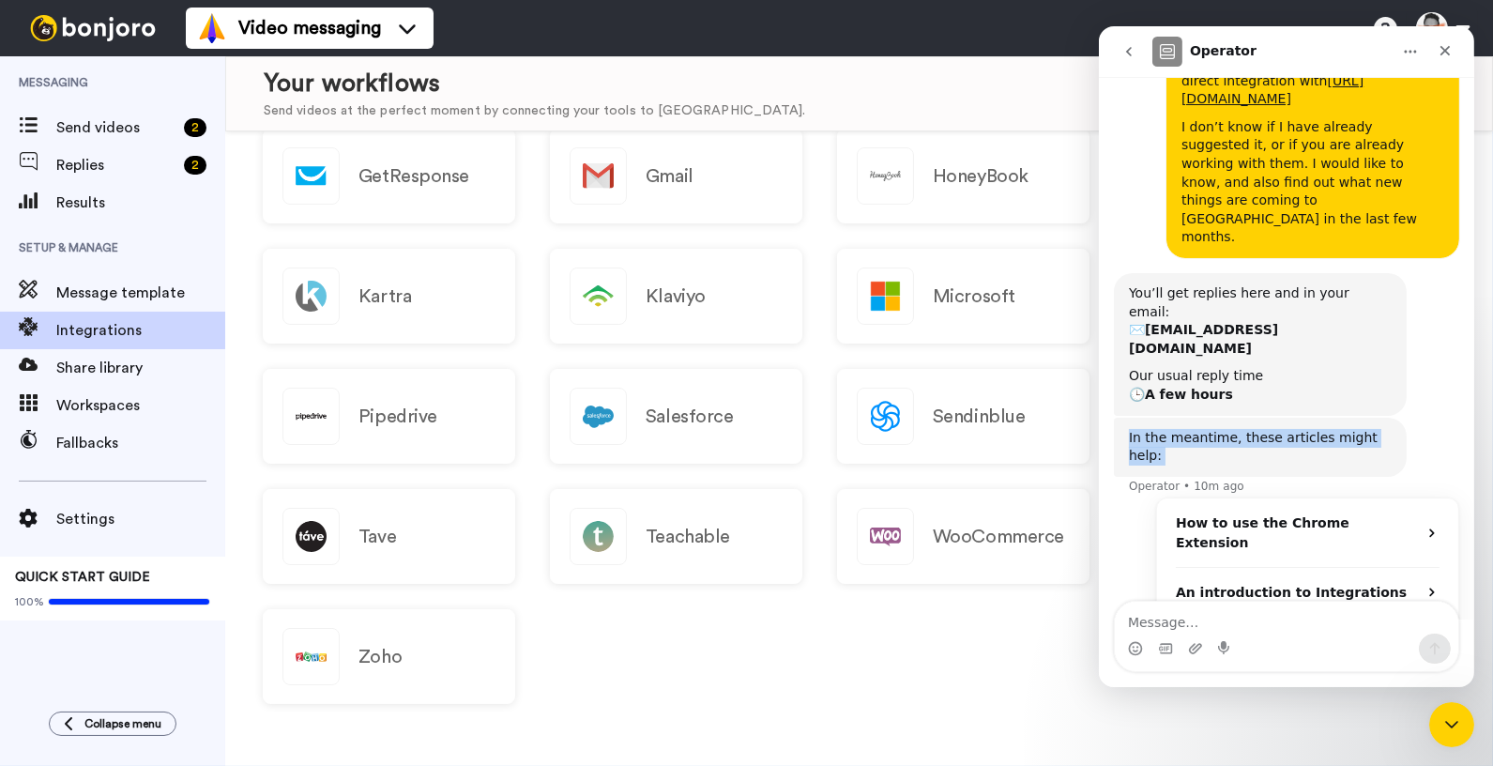
copy div "In the meantime, these articles might help:"
